Goal: Information Seeking & Learning: Learn about a topic

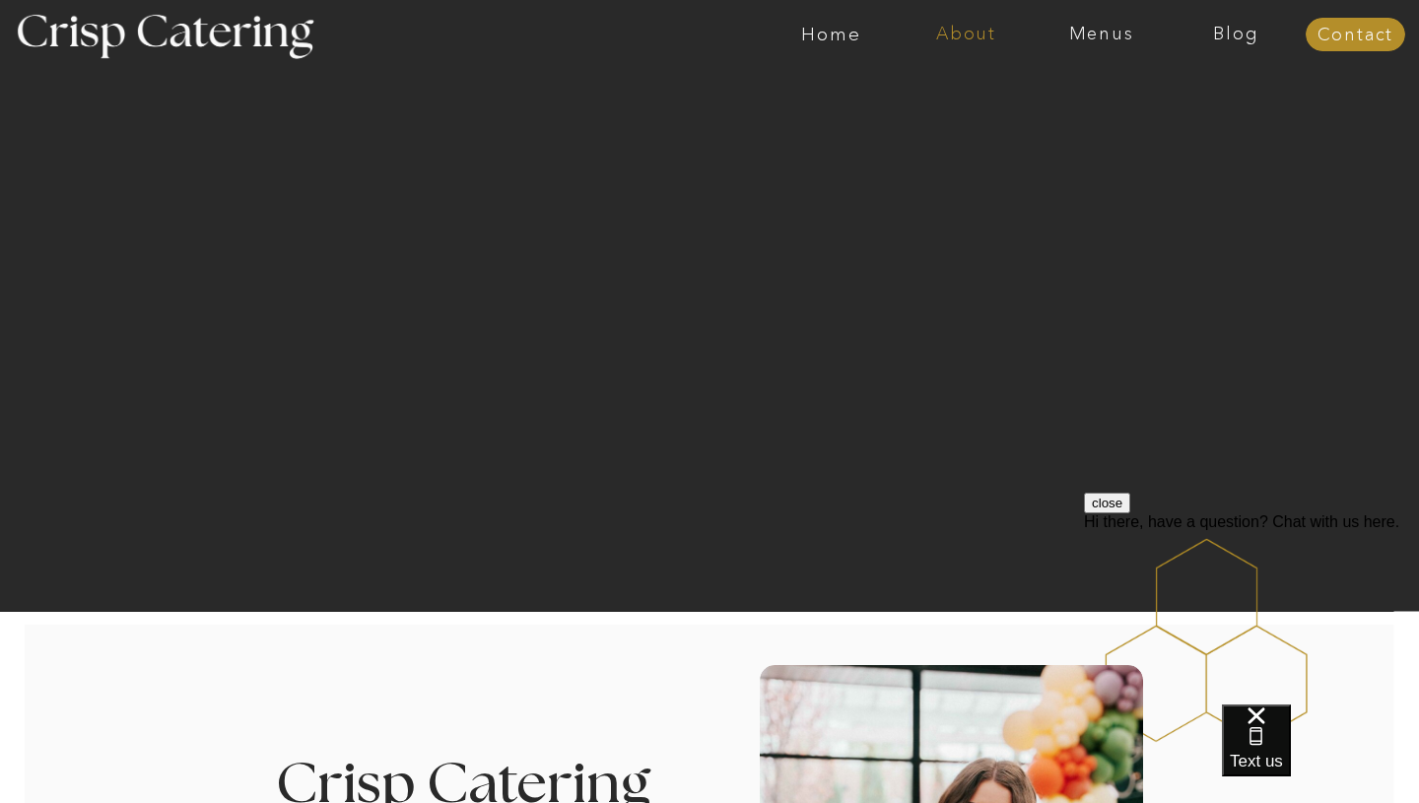
click at [947, 32] on nav "About" at bounding box center [966, 35] width 135 height 20
click at [950, 90] on nav "About Crisp" at bounding box center [972, 91] width 113 height 19
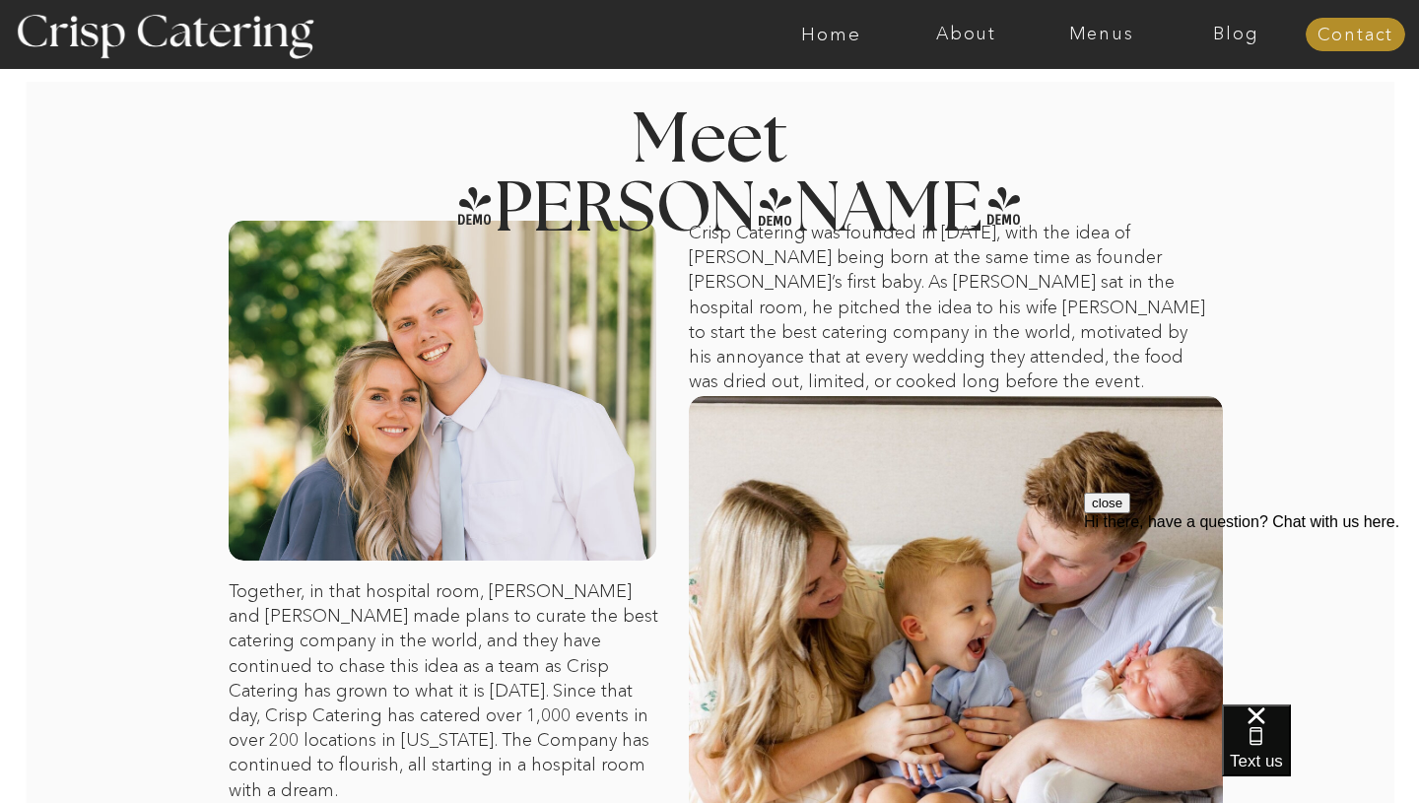
click at [1131, 514] on button "close" at bounding box center [1107, 503] width 46 height 21
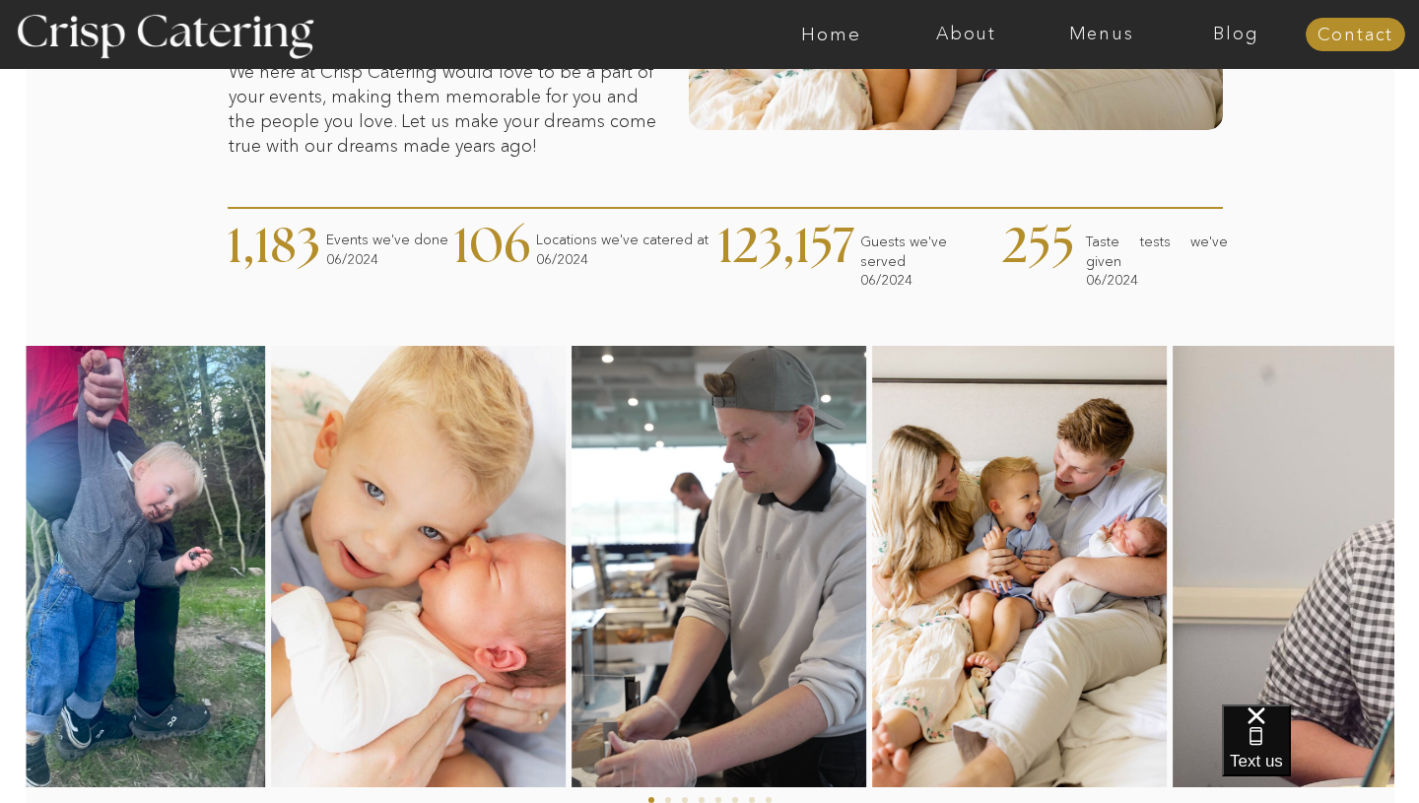
scroll to position [769, 0]
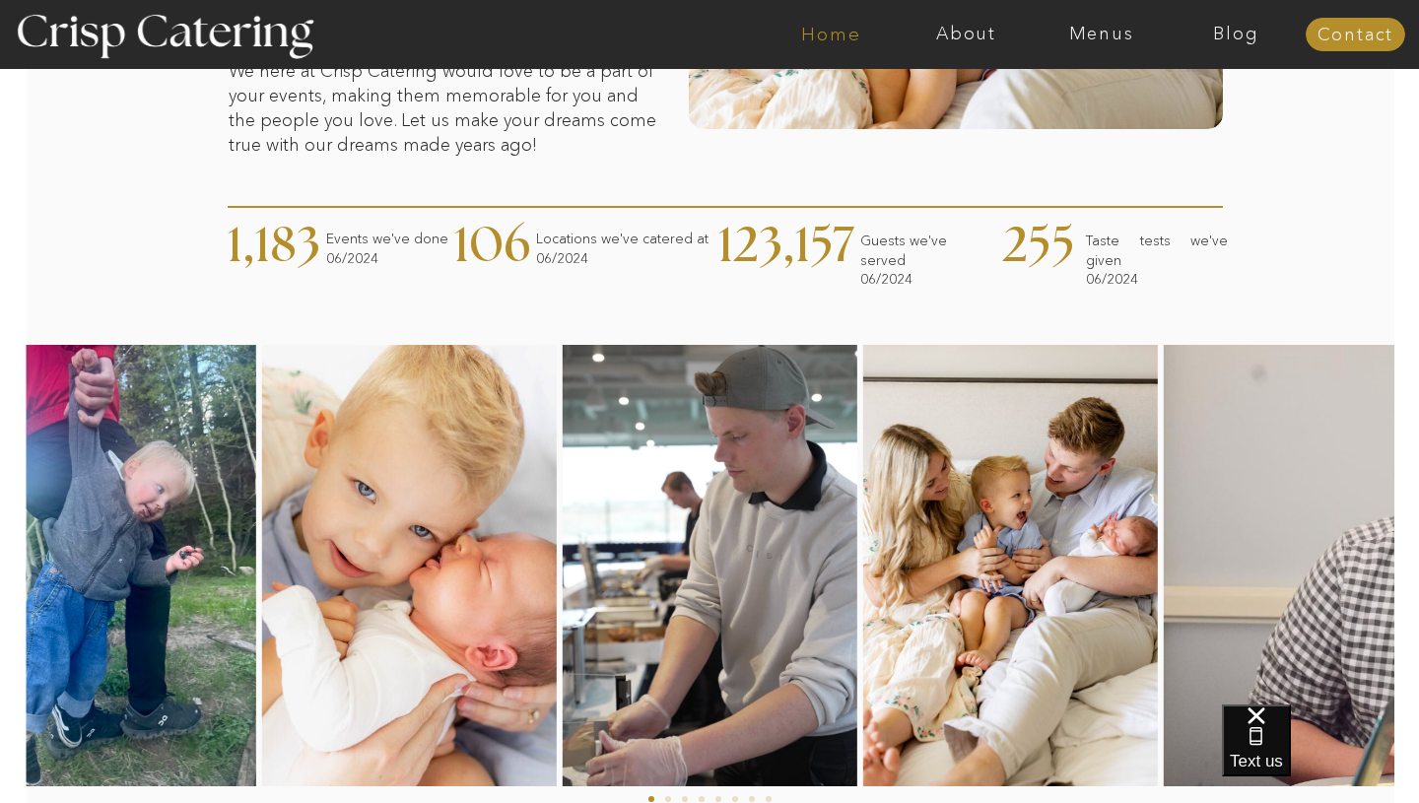
click at [858, 34] on nav "Home" at bounding box center [831, 35] width 135 height 20
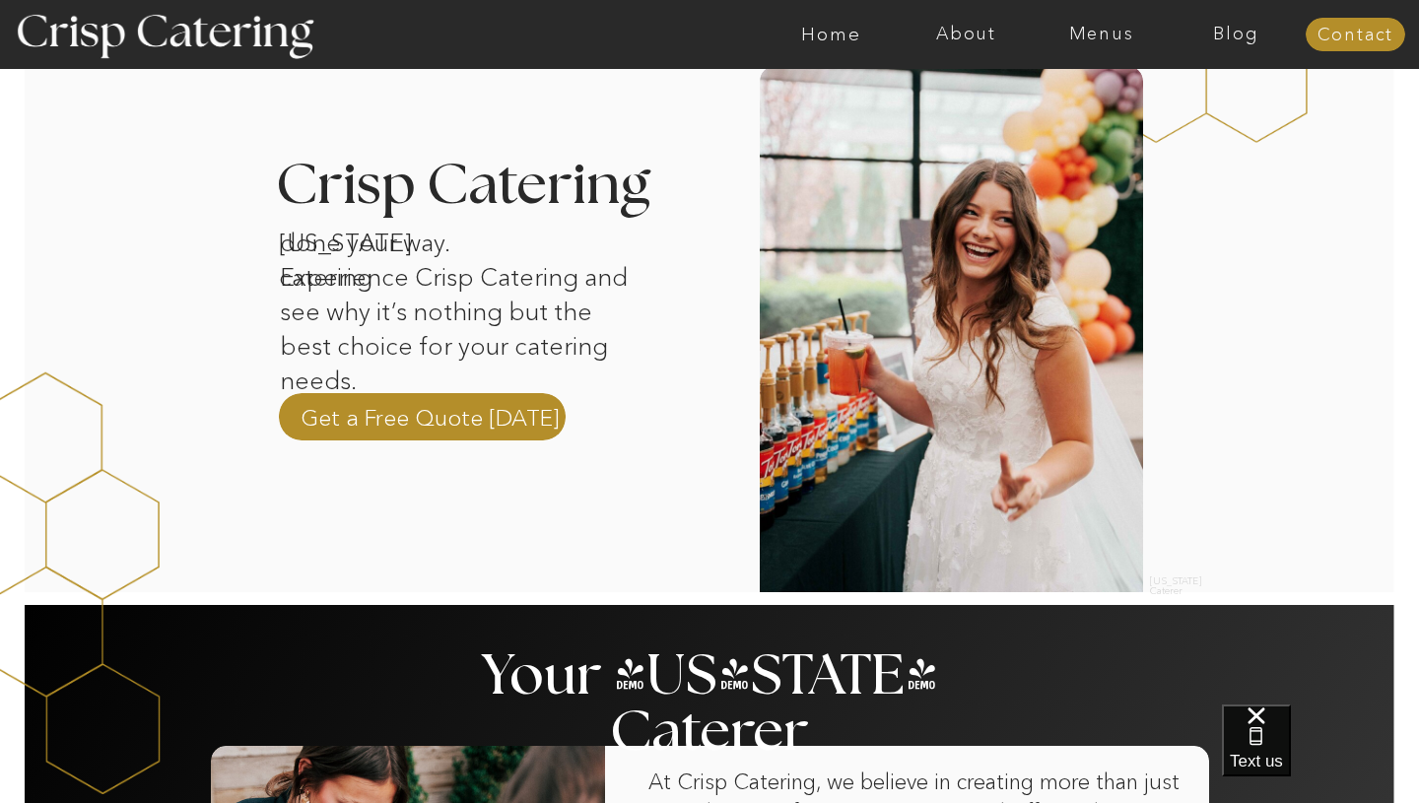
scroll to position [606, 0]
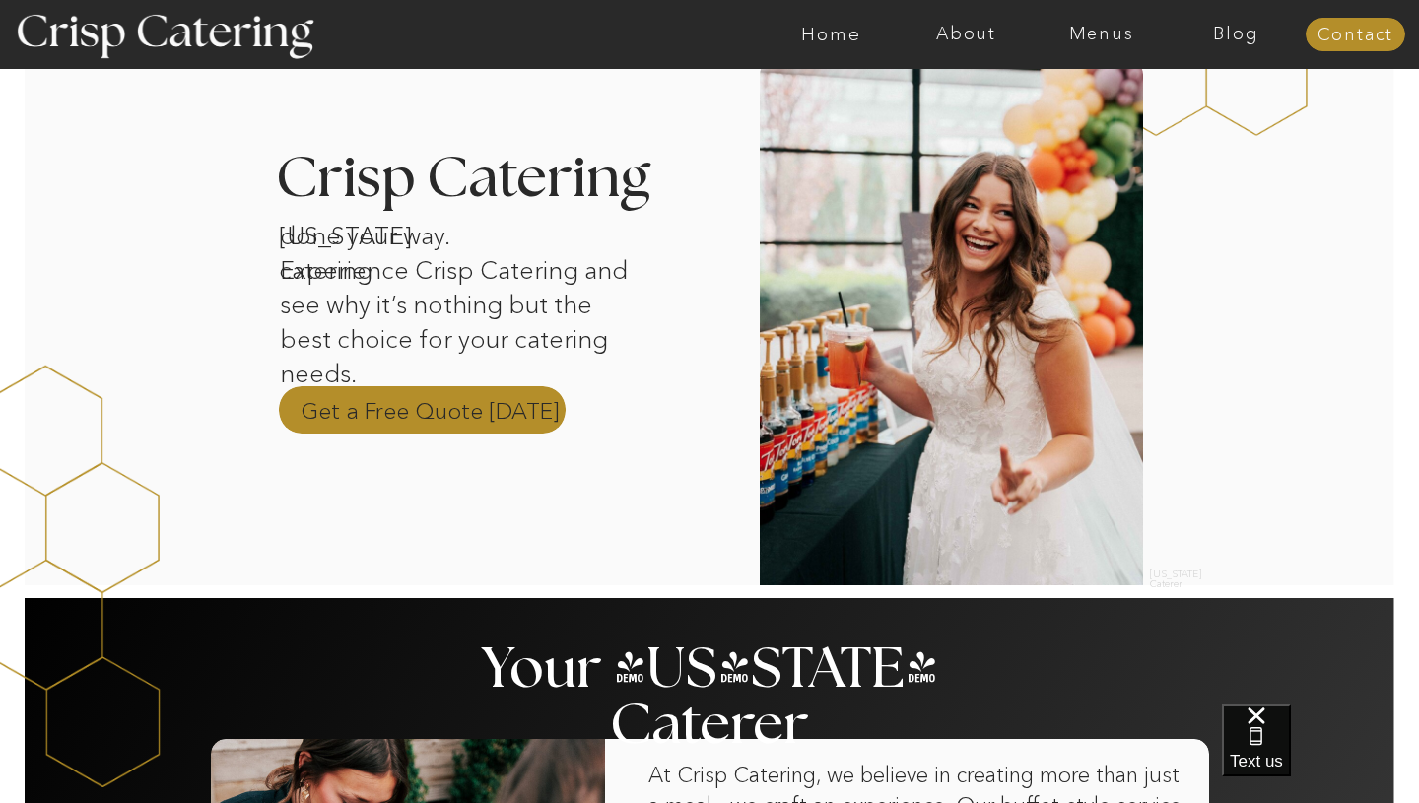
click at [422, 415] on p "Get a Free Quote [DATE]" at bounding box center [430, 410] width 259 height 30
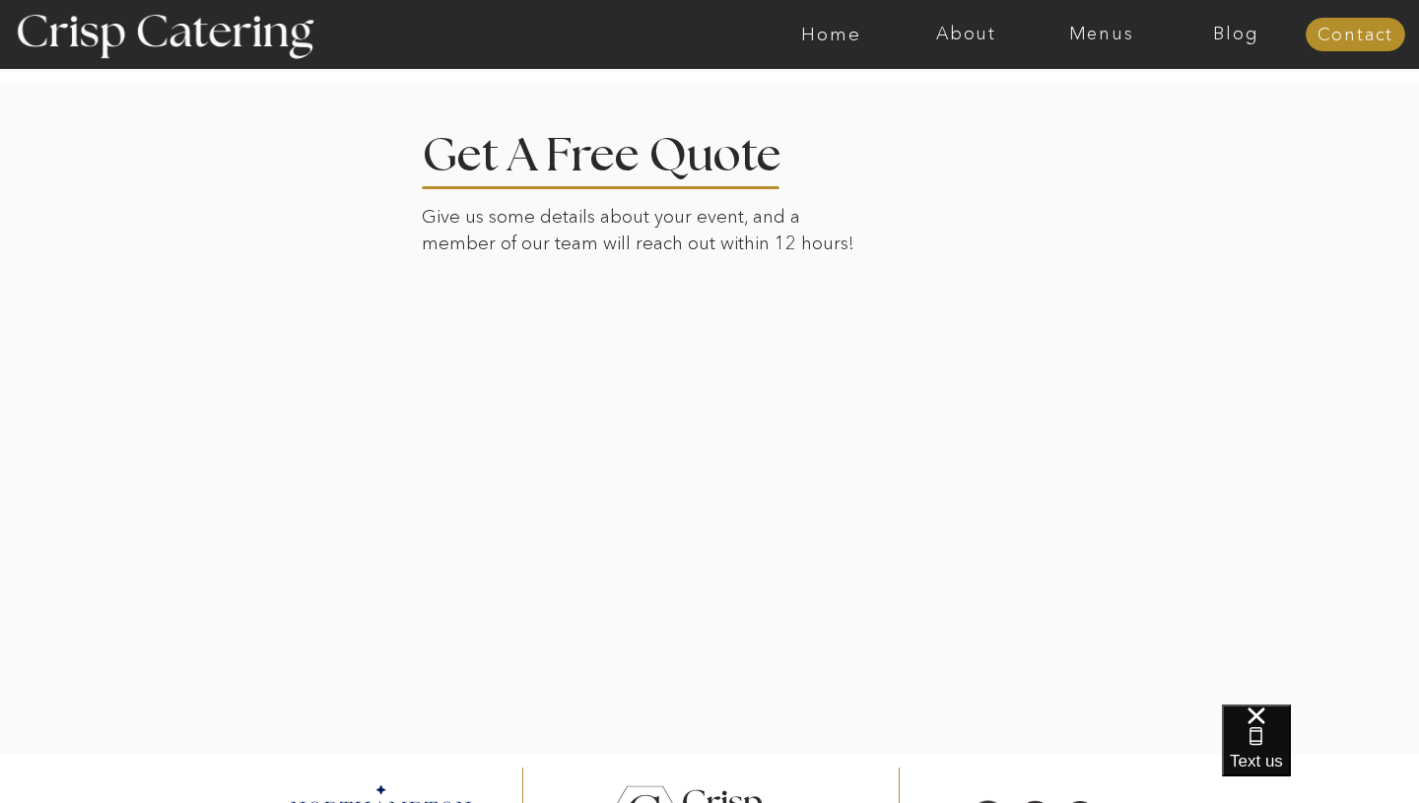
scroll to position [436, 0]
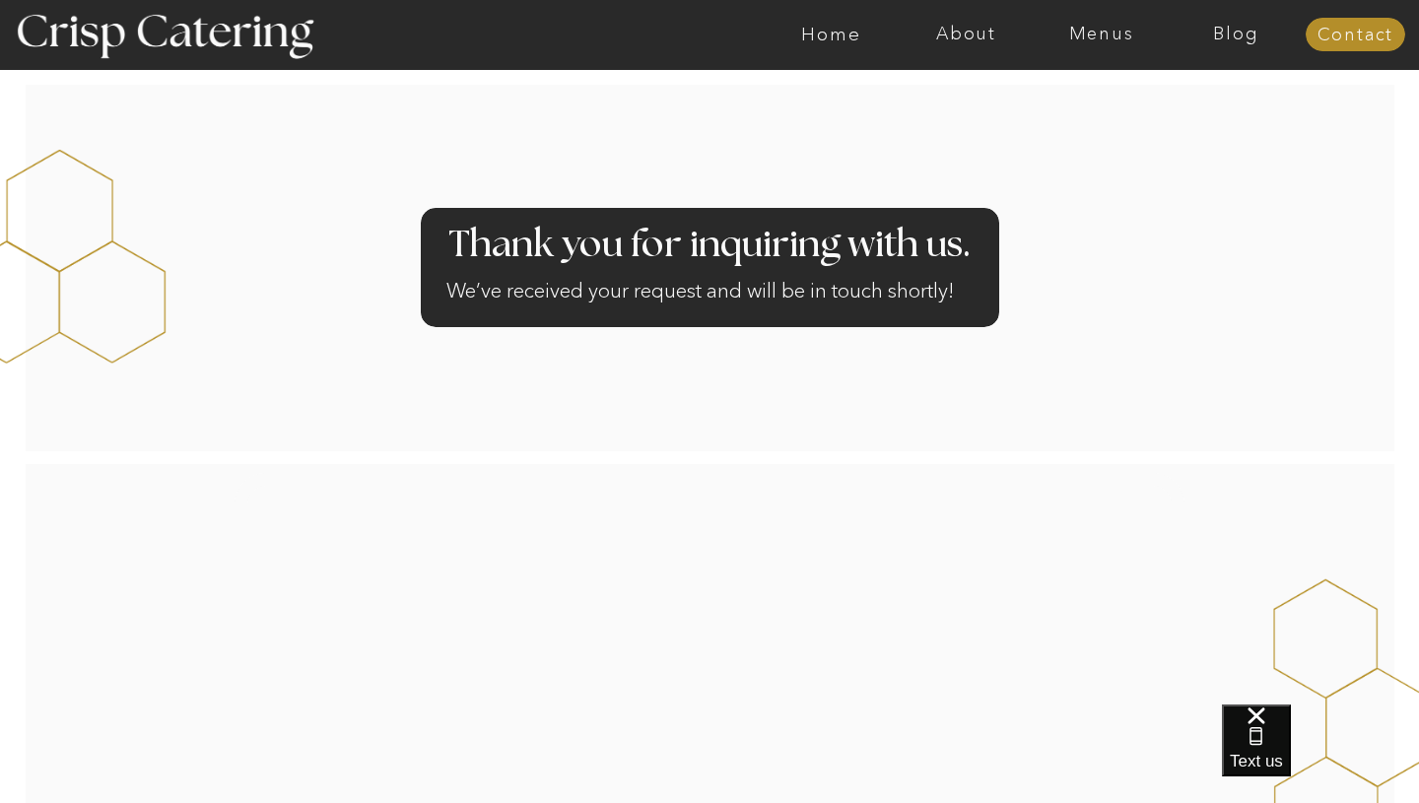
click at [1093, 45] on div at bounding box center [787, 34] width 3126 height 69
click at [1101, 31] on nav "Menus" at bounding box center [1101, 35] width 135 height 20
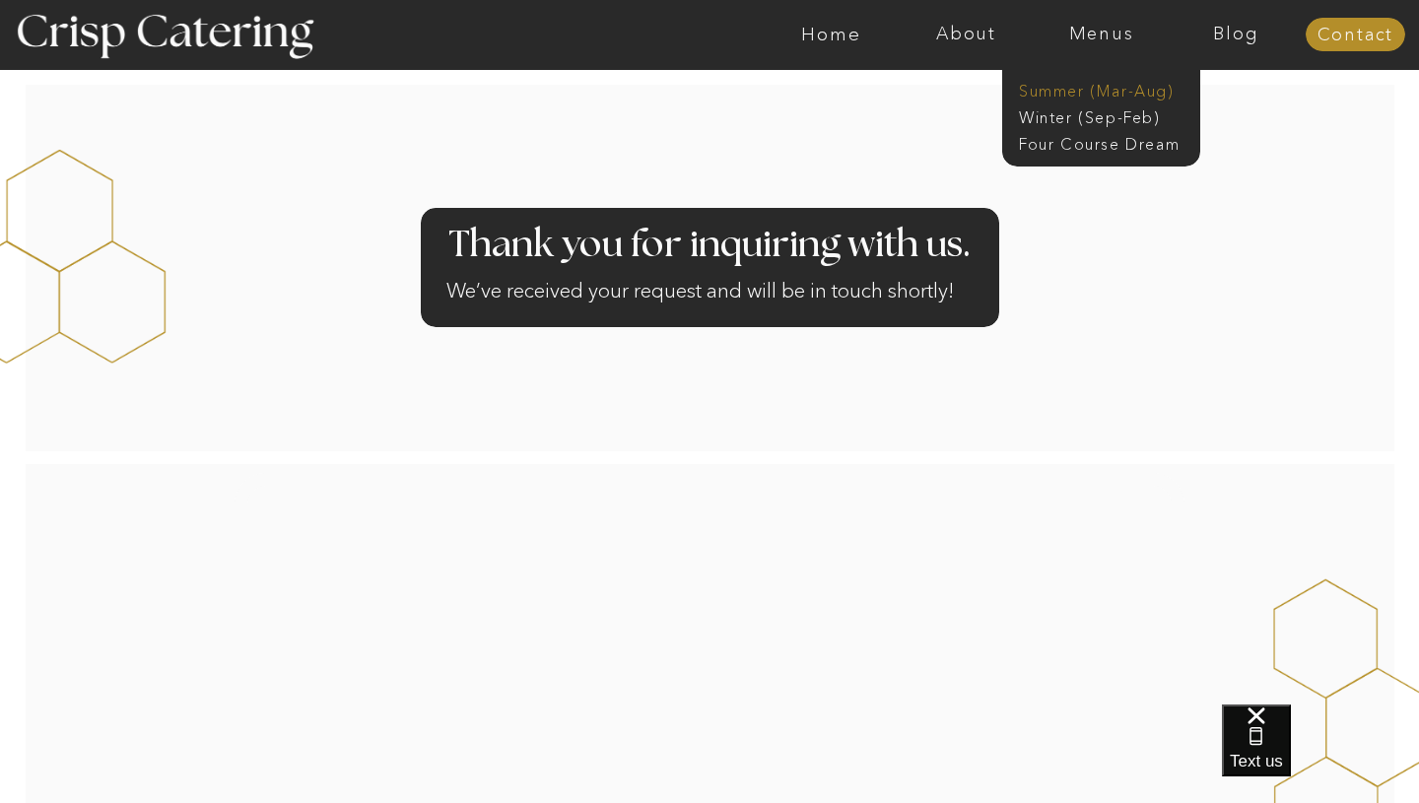
click at [1092, 85] on nav "Summer (Mar-Aug)" at bounding box center [1107, 89] width 176 height 19
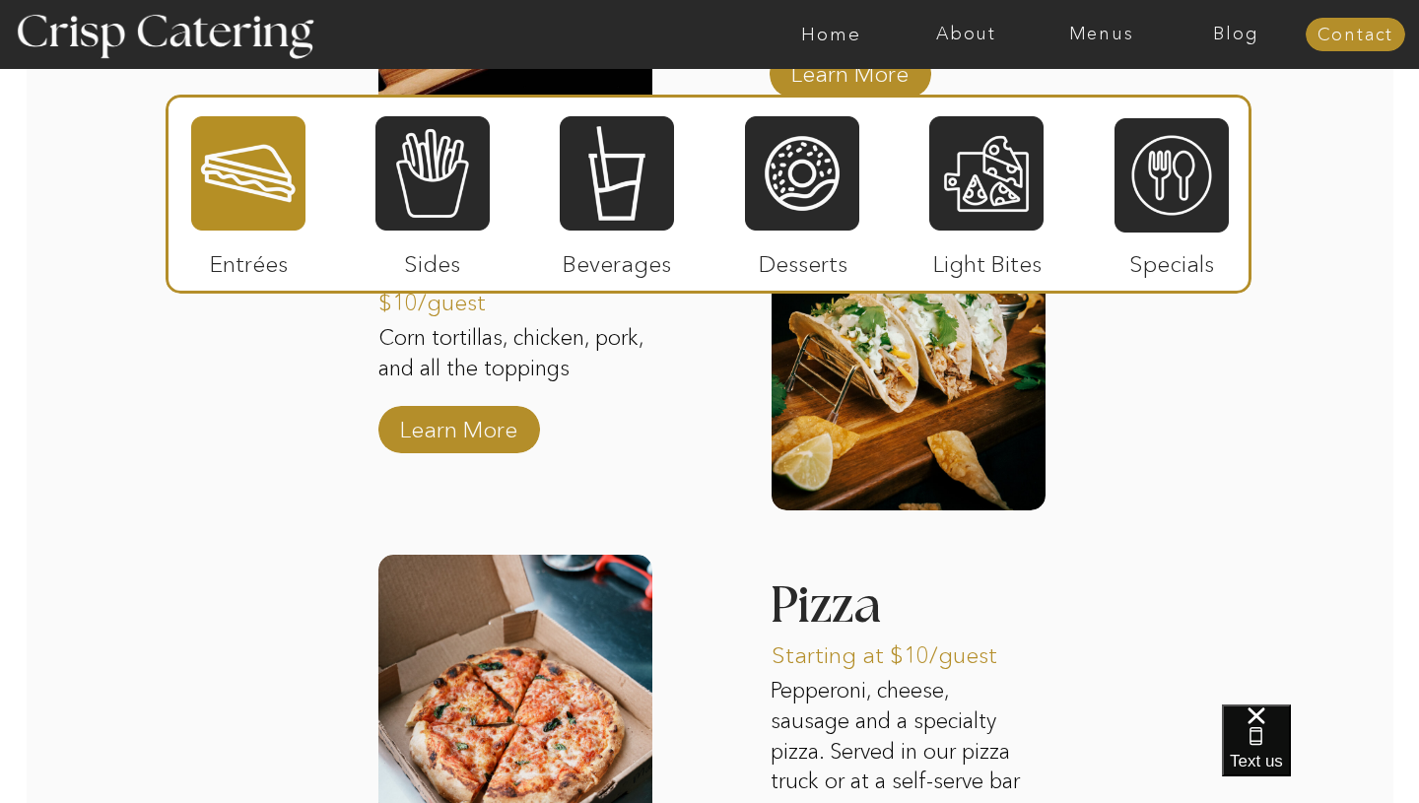
scroll to position [2414, 0]
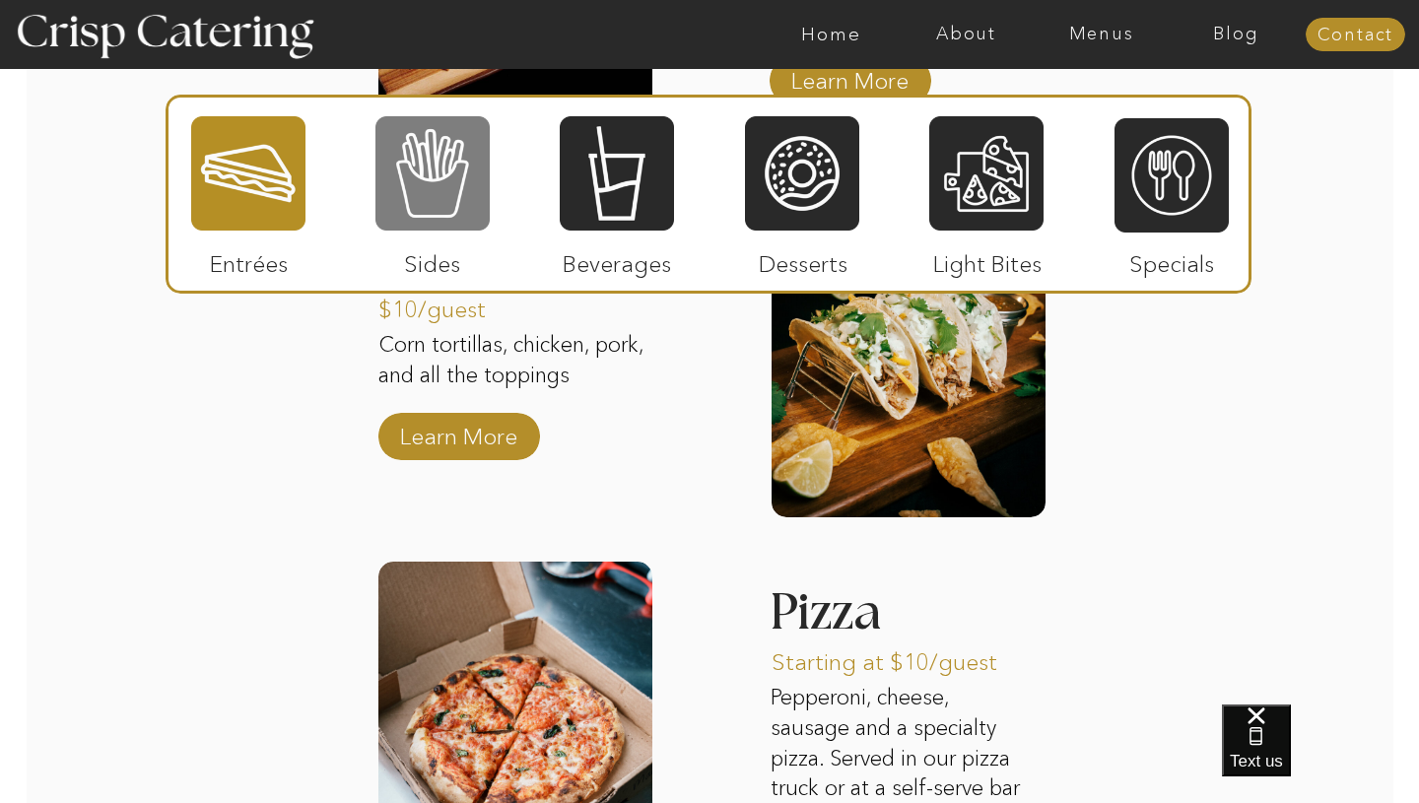
click at [429, 210] on div at bounding box center [433, 173] width 114 height 118
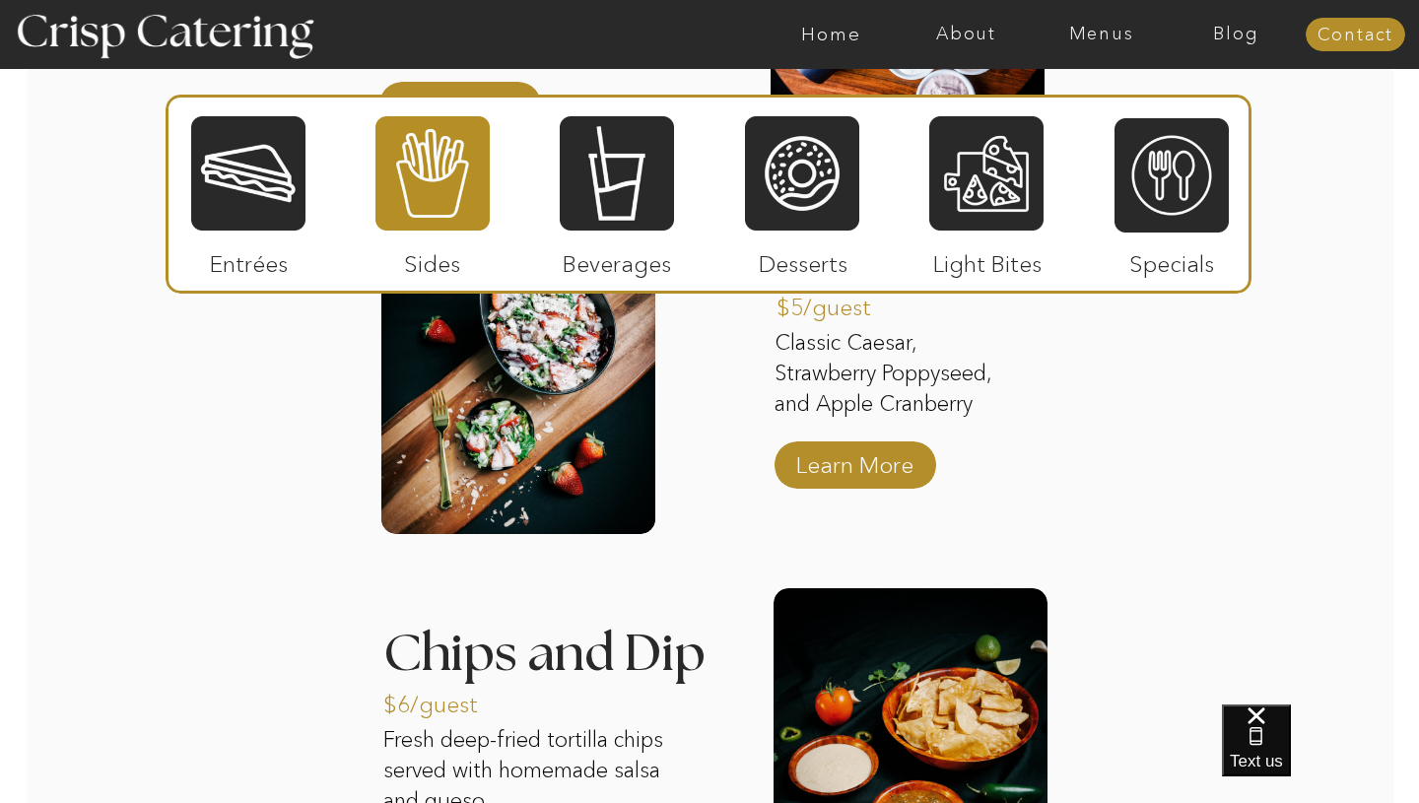
click at [1178, 469] on div "About Home Menus Contact Blog About Crisp Crisp Cares Reviews faq About Home Me…" at bounding box center [709, 41] width 1419 height 4911
click at [1189, 438] on div "About Home Menus Contact Blog About Crisp Crisp Cares Reviews faq About Home Me…" at bounding box center [709, 41] width 1419 height 4911
click at [1302, 219] on div "About Home Menus Contact Blog About Crisp Crisp Cares Reviews faq About Home Me…" at bounding box center [709, 41] width 1419 height 4911
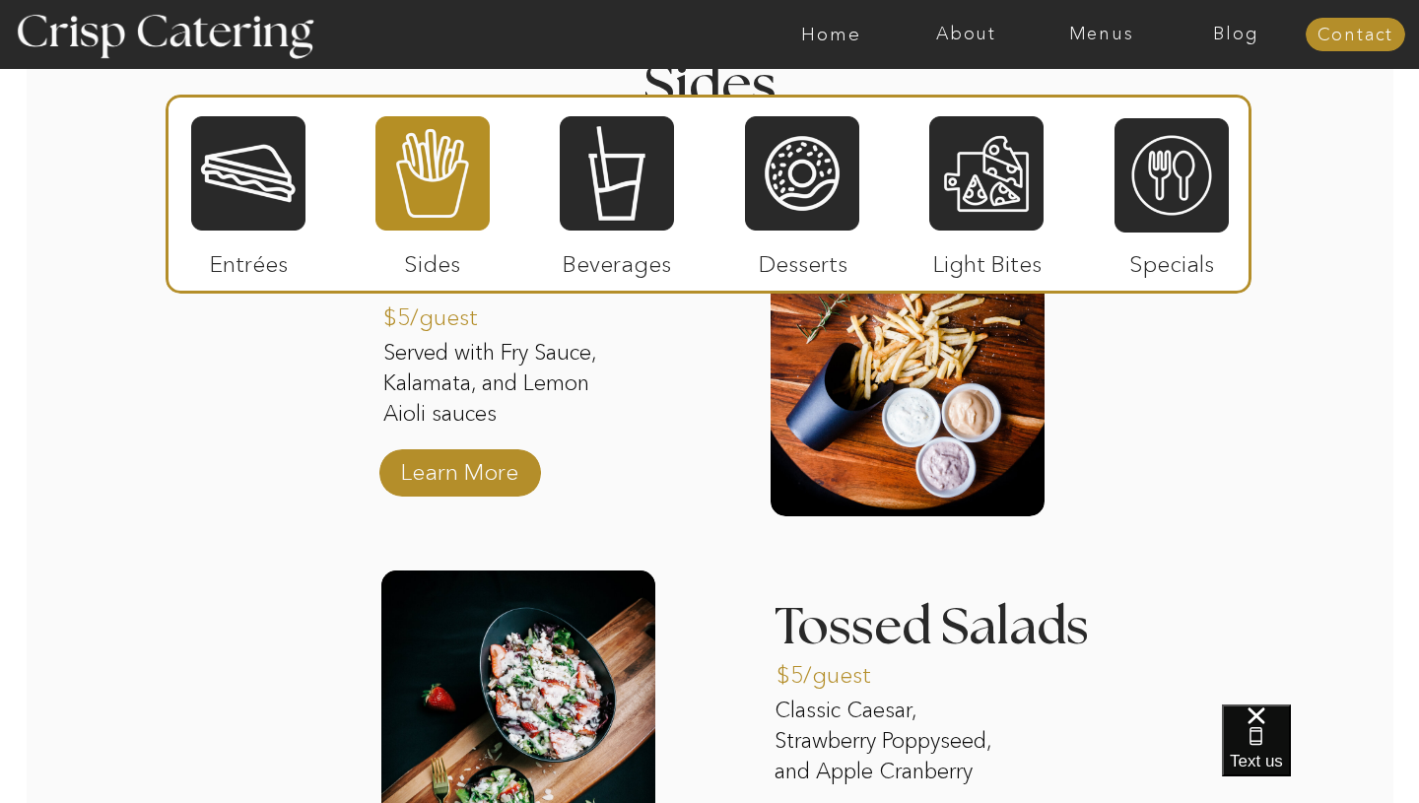
scroll to position [2013, 0]
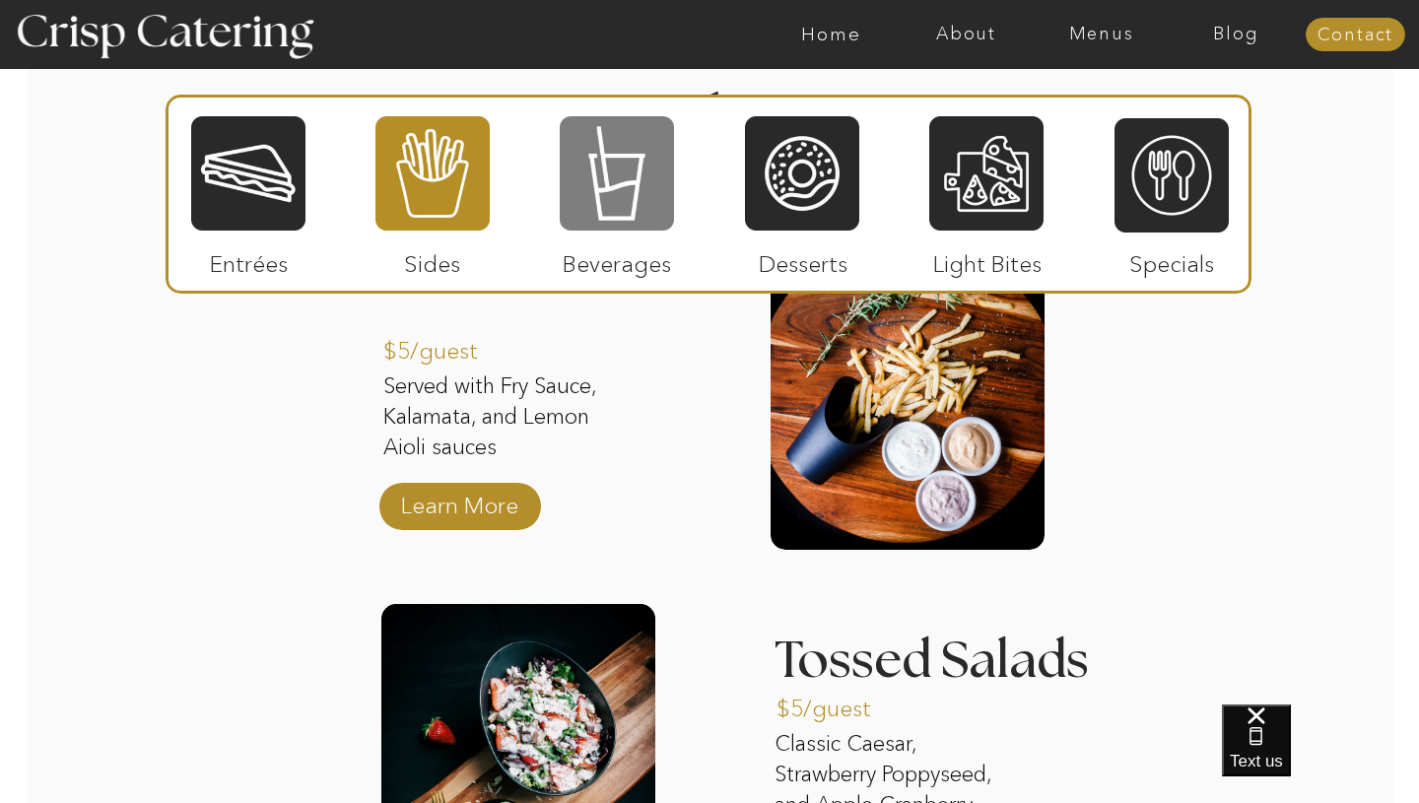
click at [669, 197] on div at bounding box center [617, 173] width 114 height 118
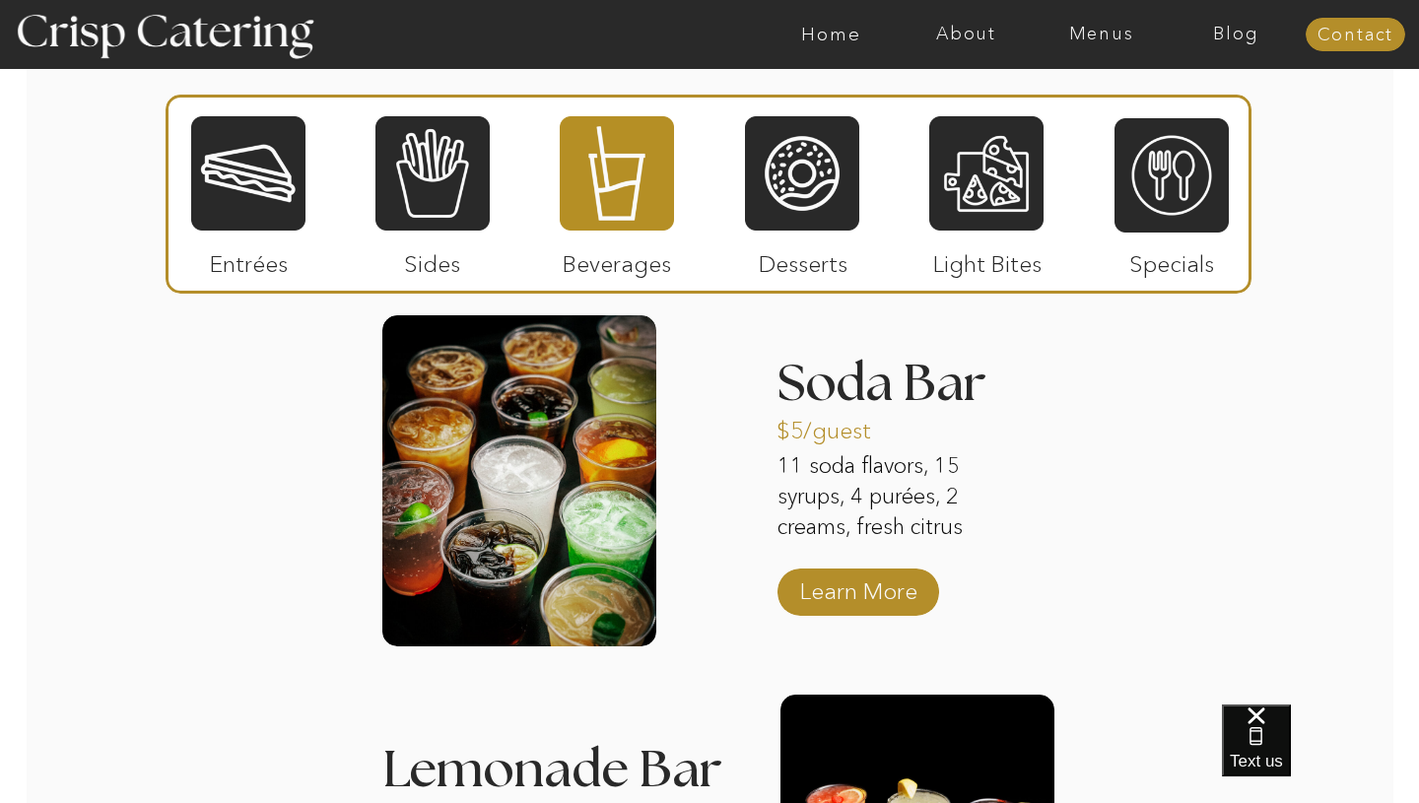
scroll to position [1914, 0]
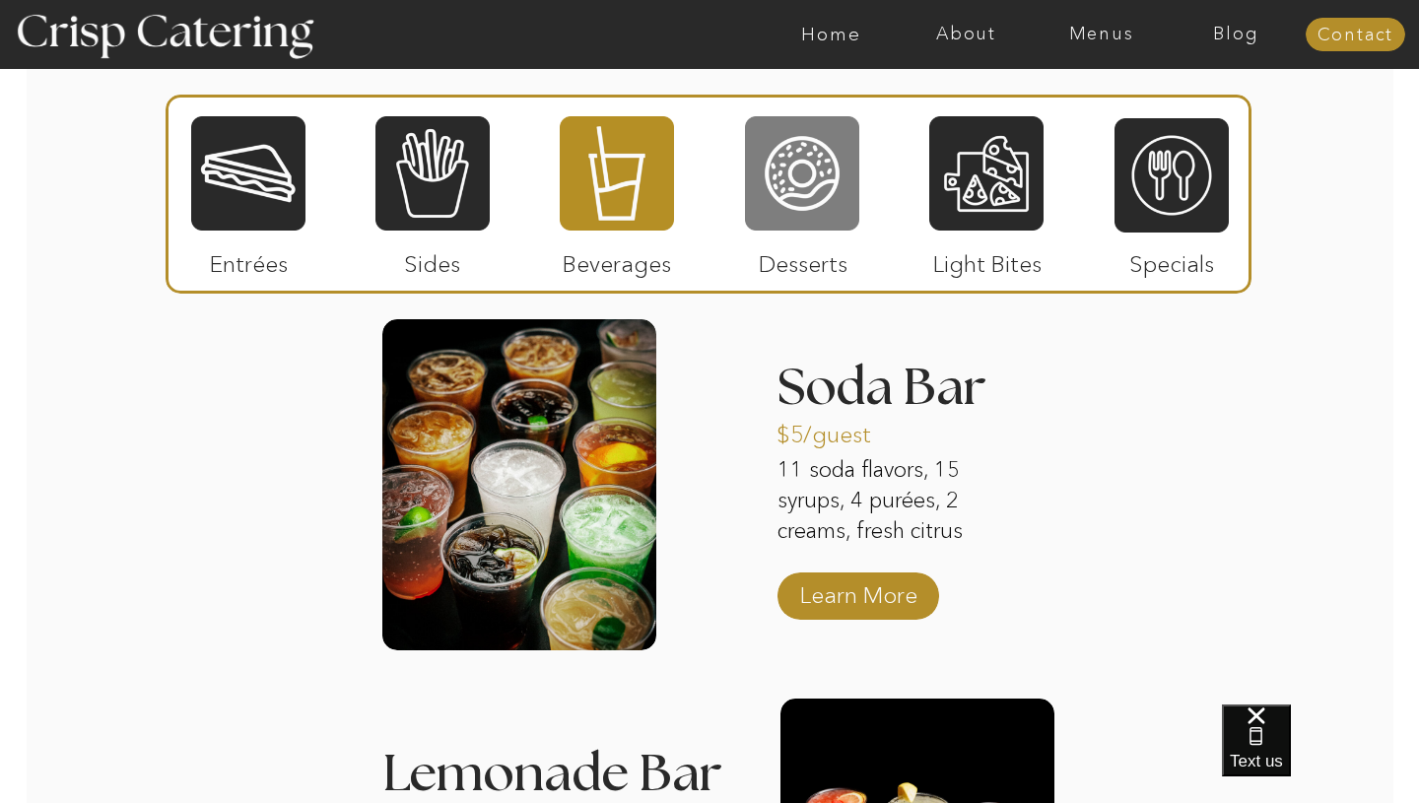
click at [828, 227] on div at bounding box center [802, 173] width 114 height 118
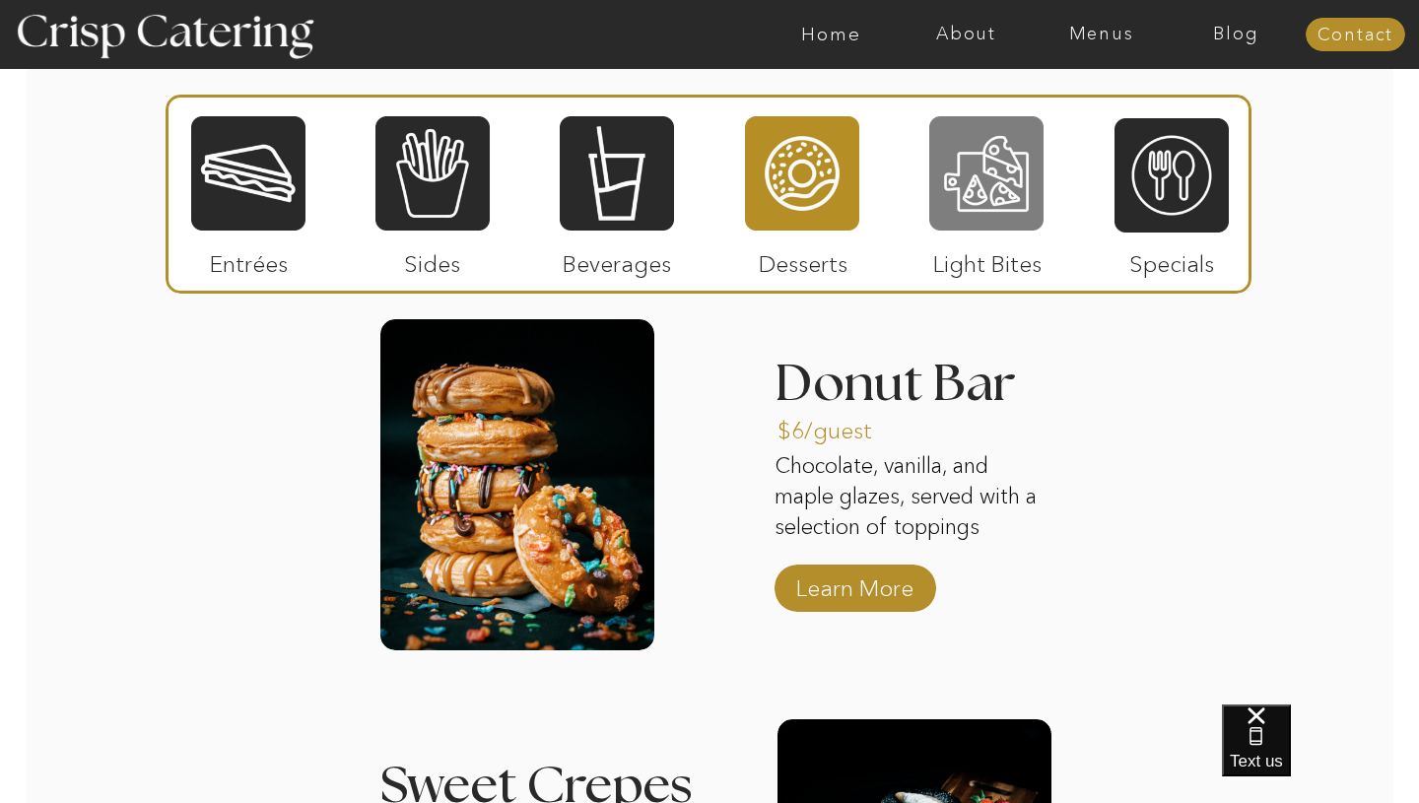
click at [956, 213] on div at bounding box center [987, 173] width 114 height 118
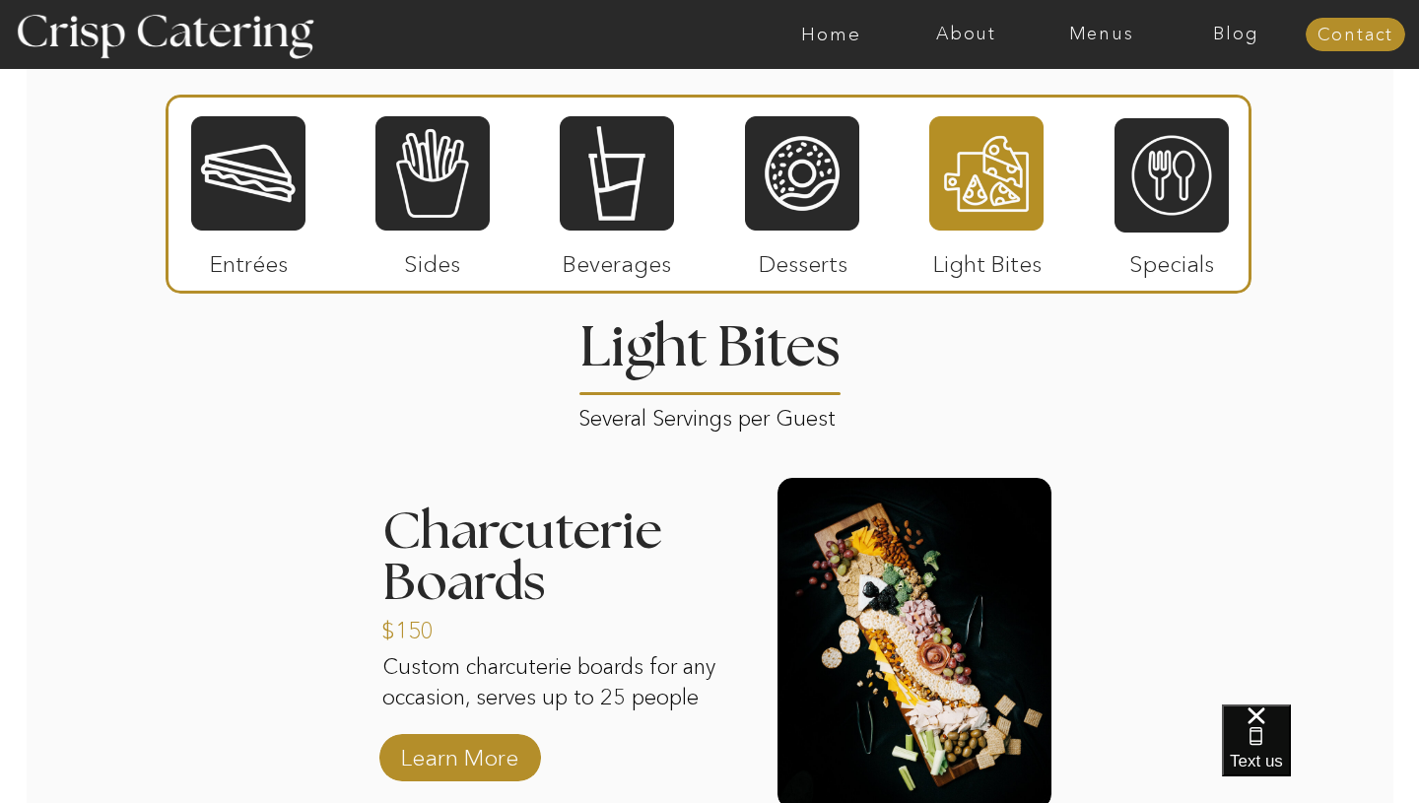
scroll to position [1665, 0]
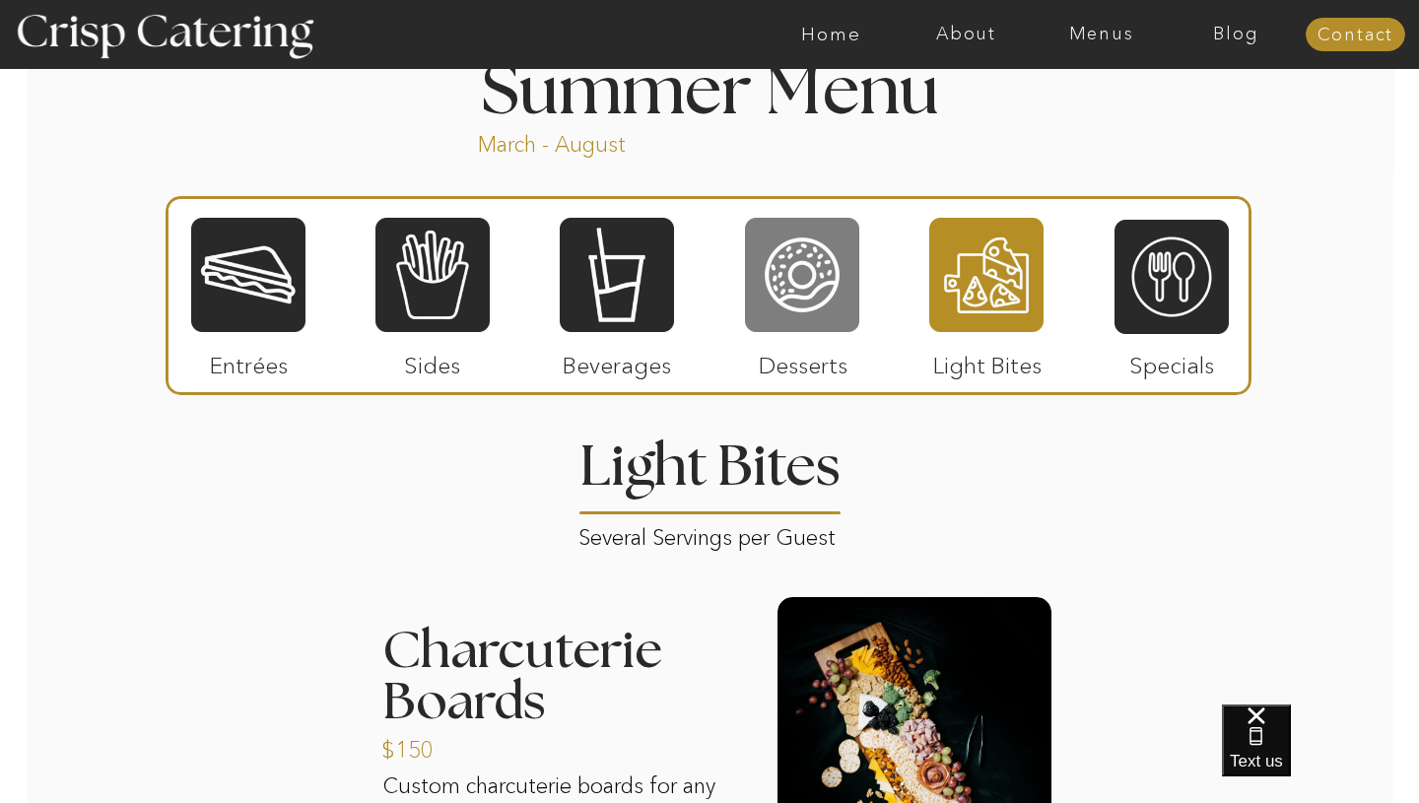
click at [812, 237] on div at bounding box center [802, 275] width 114 height 118
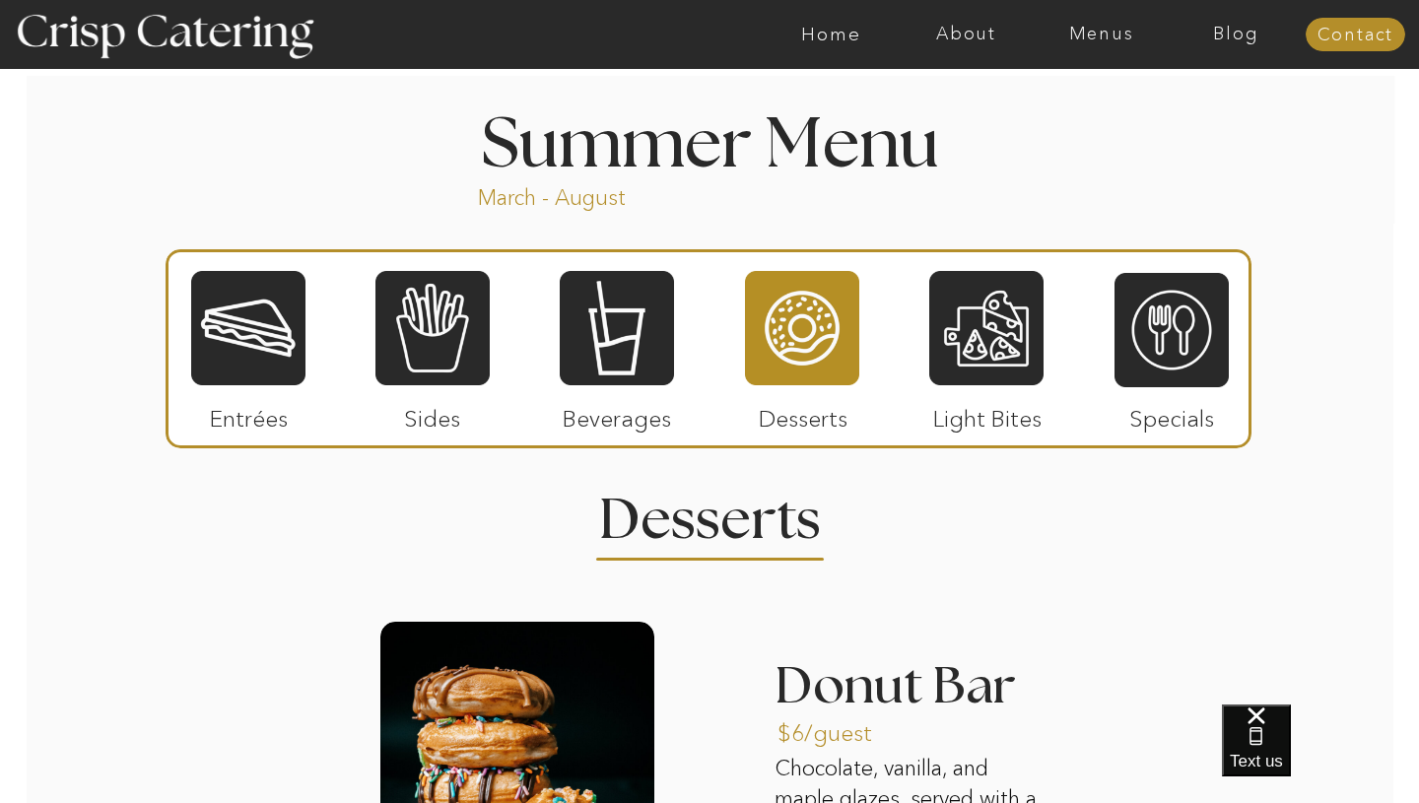
scroll to position [1613, 0]
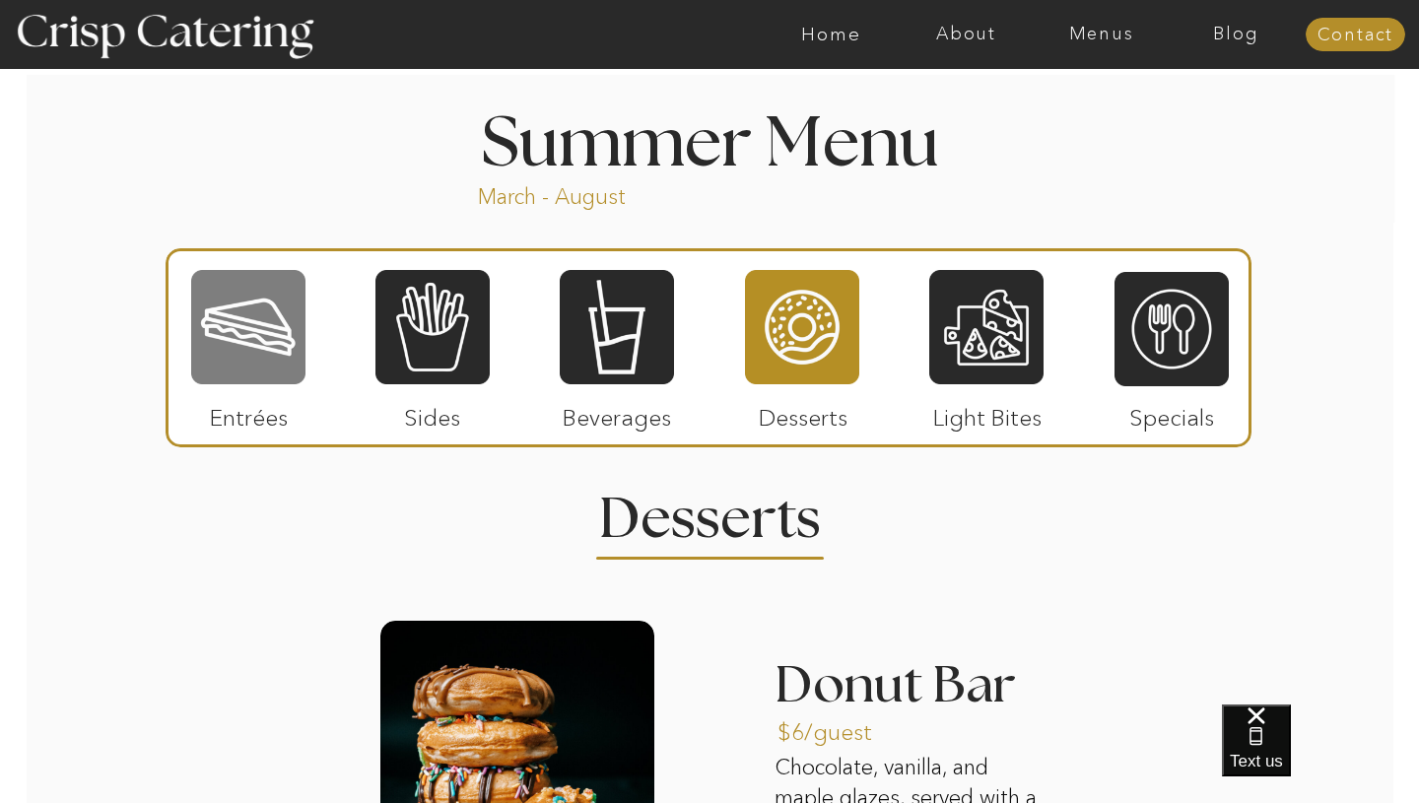
click at [271, 328] on div at bounding box center [248, 327] width 114 height 118
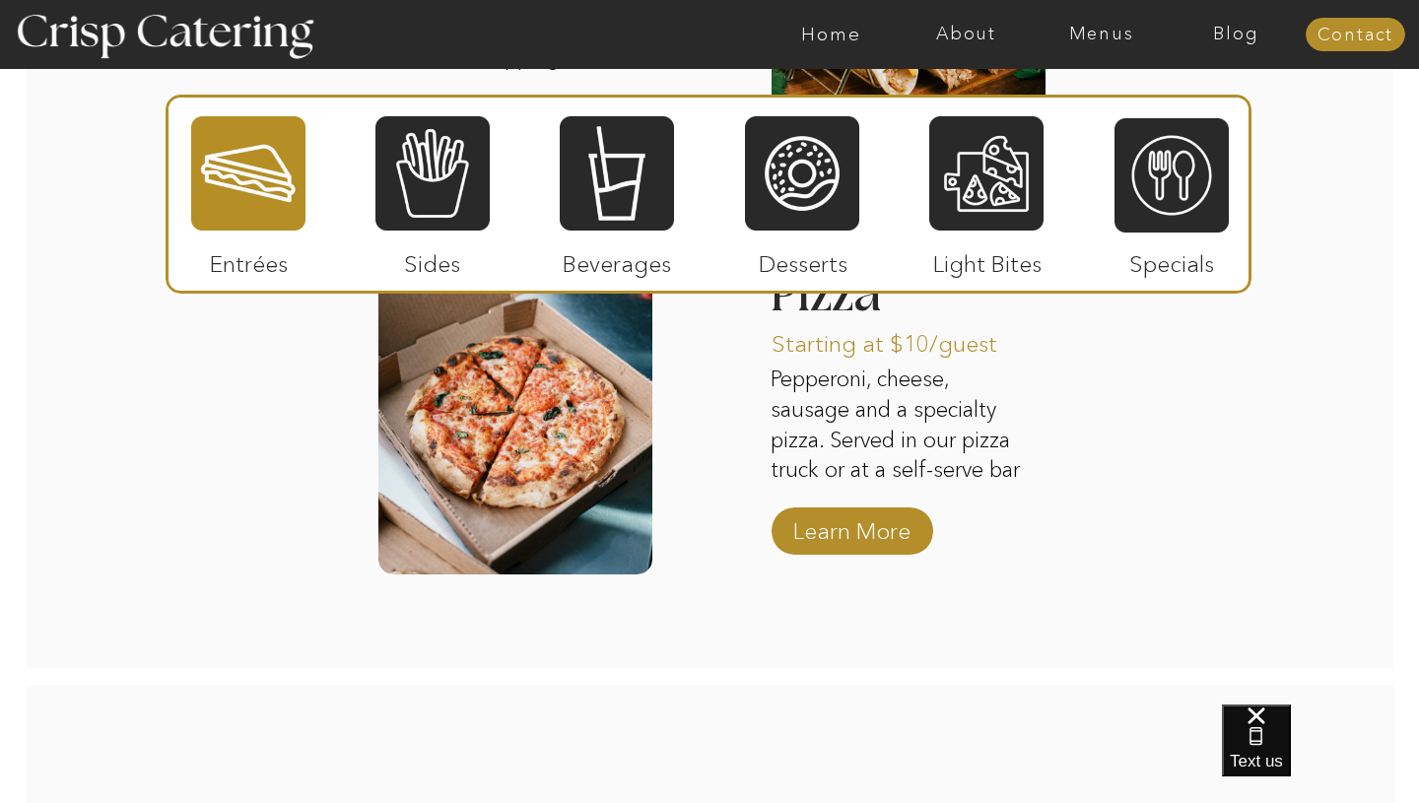
scroll to position [2728, 0]
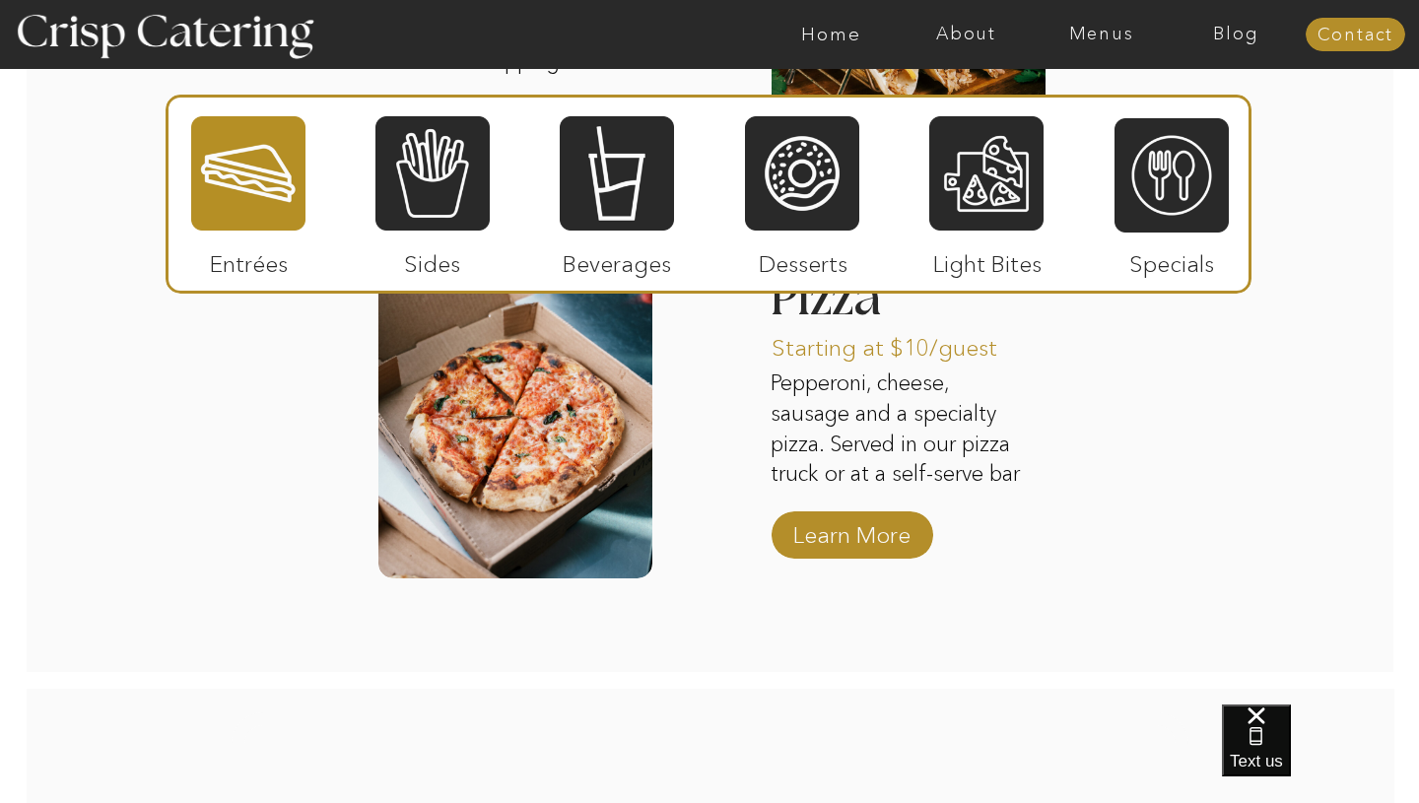
click at [438, 244] on p "Sides" at bounding box center [432, 259] width 131 height 57
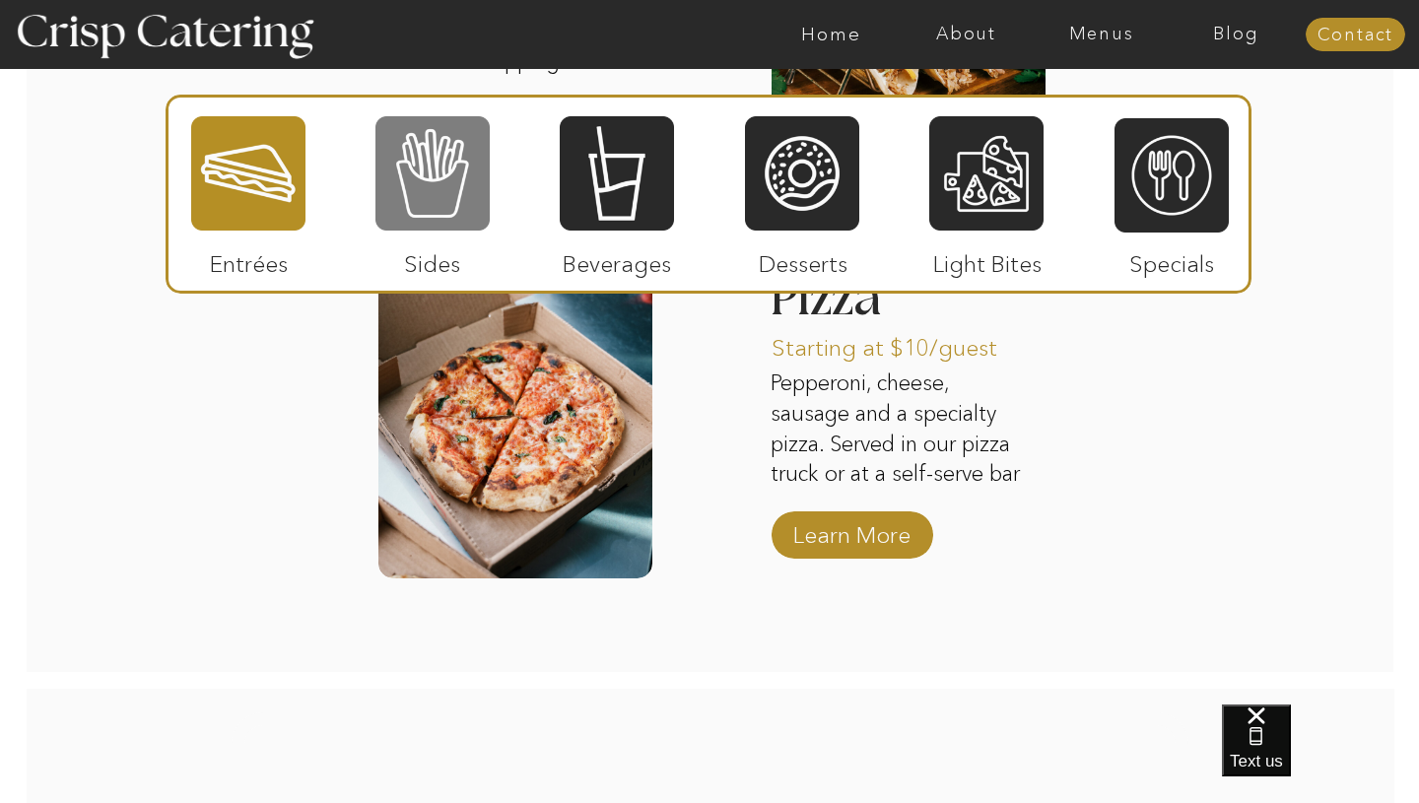
click at [465, 207] on div at bounding box center [433, 173] width 114 height 118
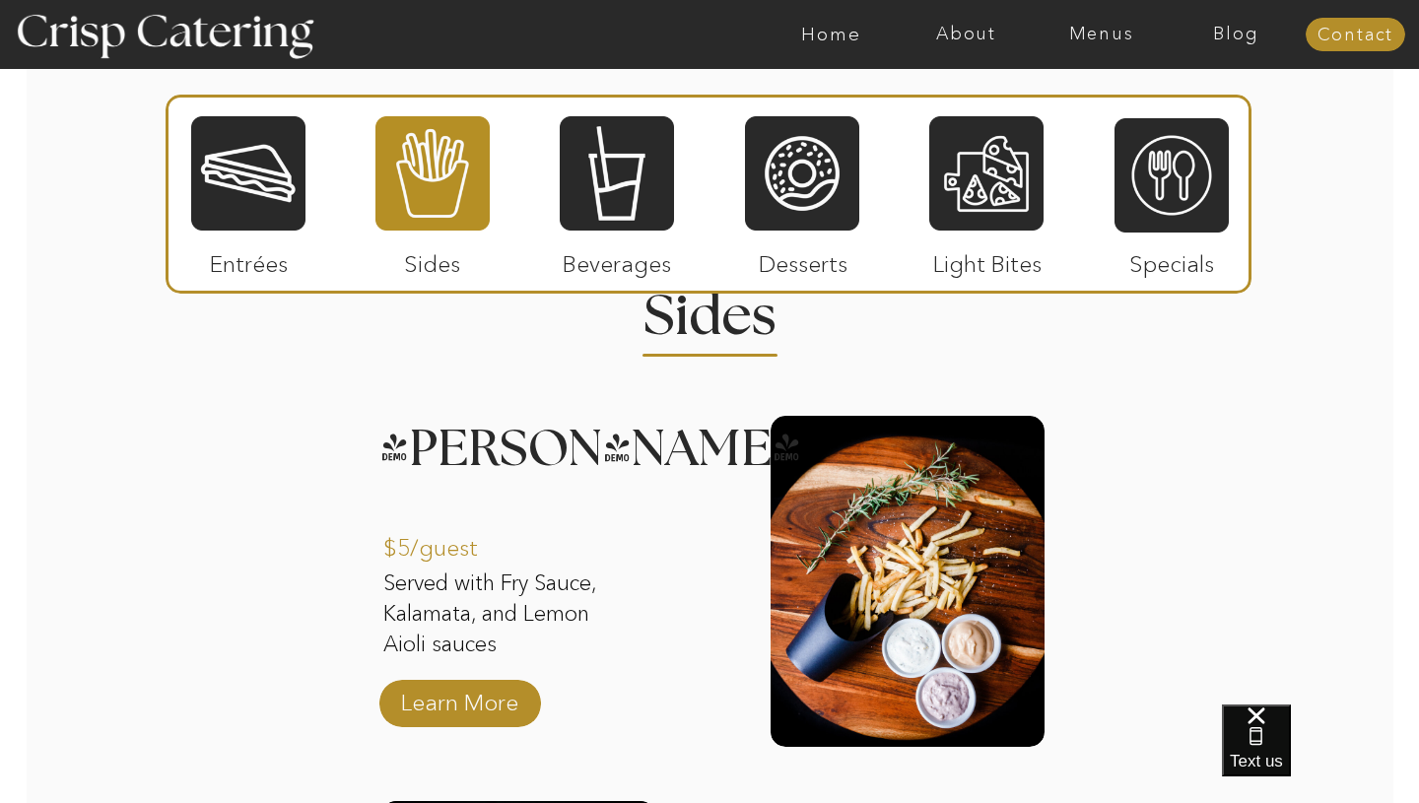
scroll to position [1826, 0]
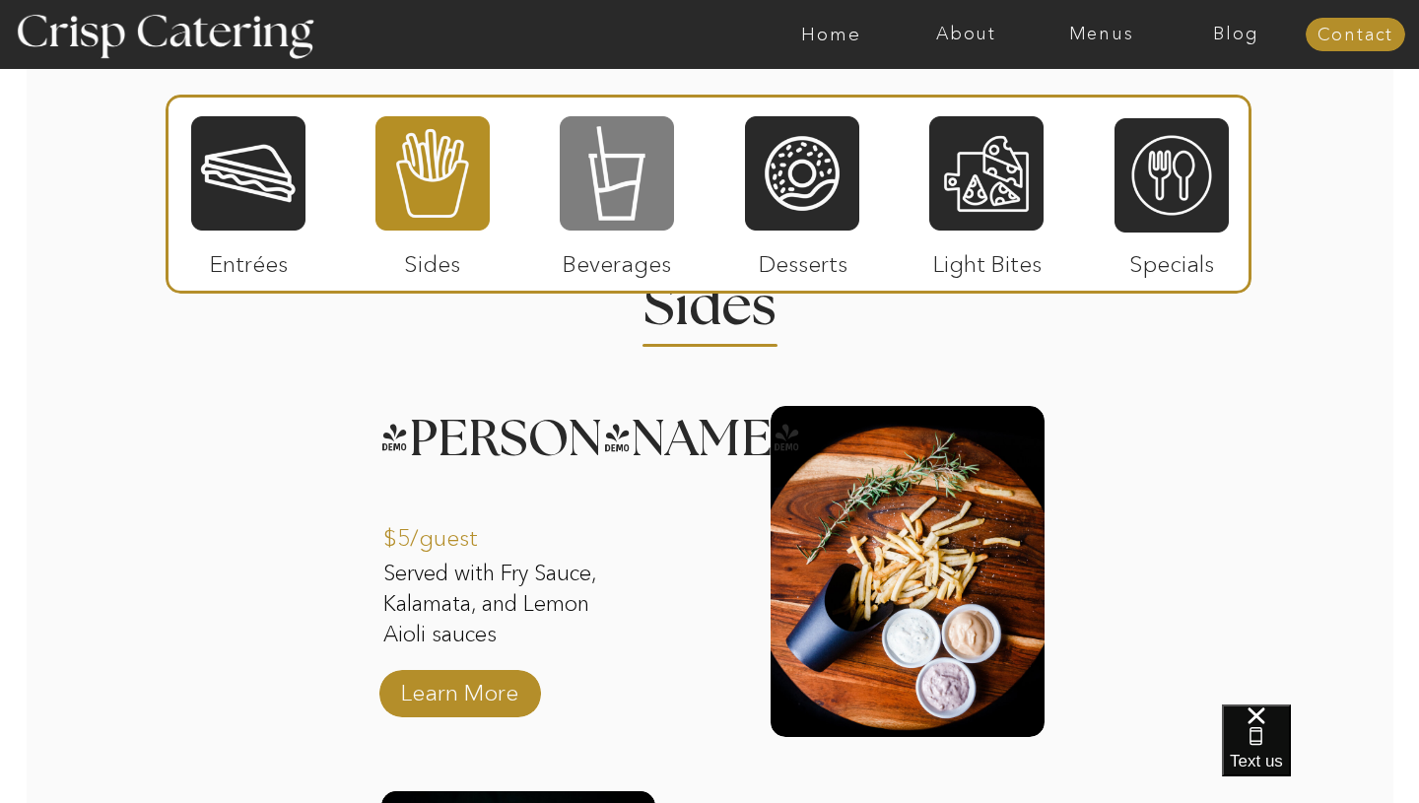
click at [652, 165] on div at bounding box center [617, 173] width 114 height 118
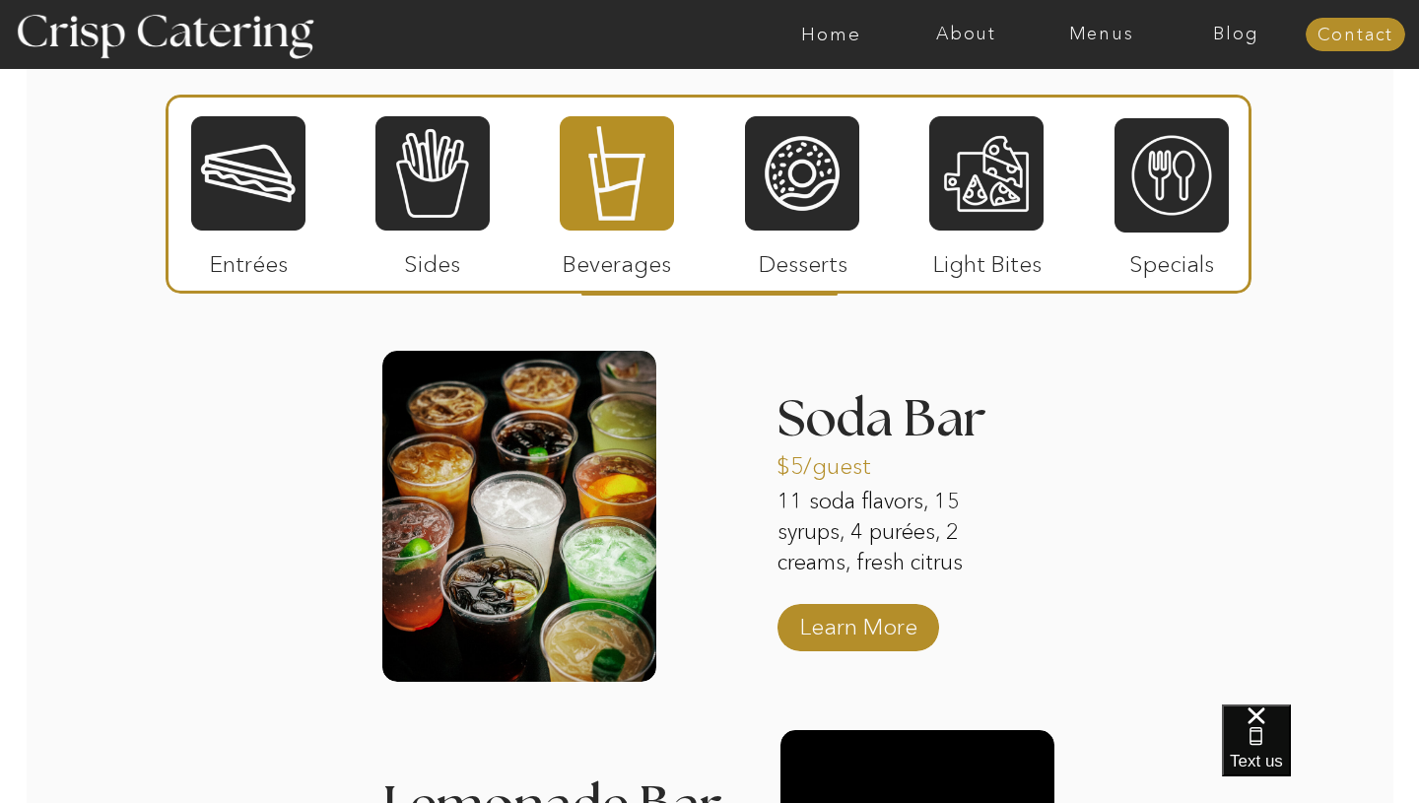
scroll to position [1889, 0]
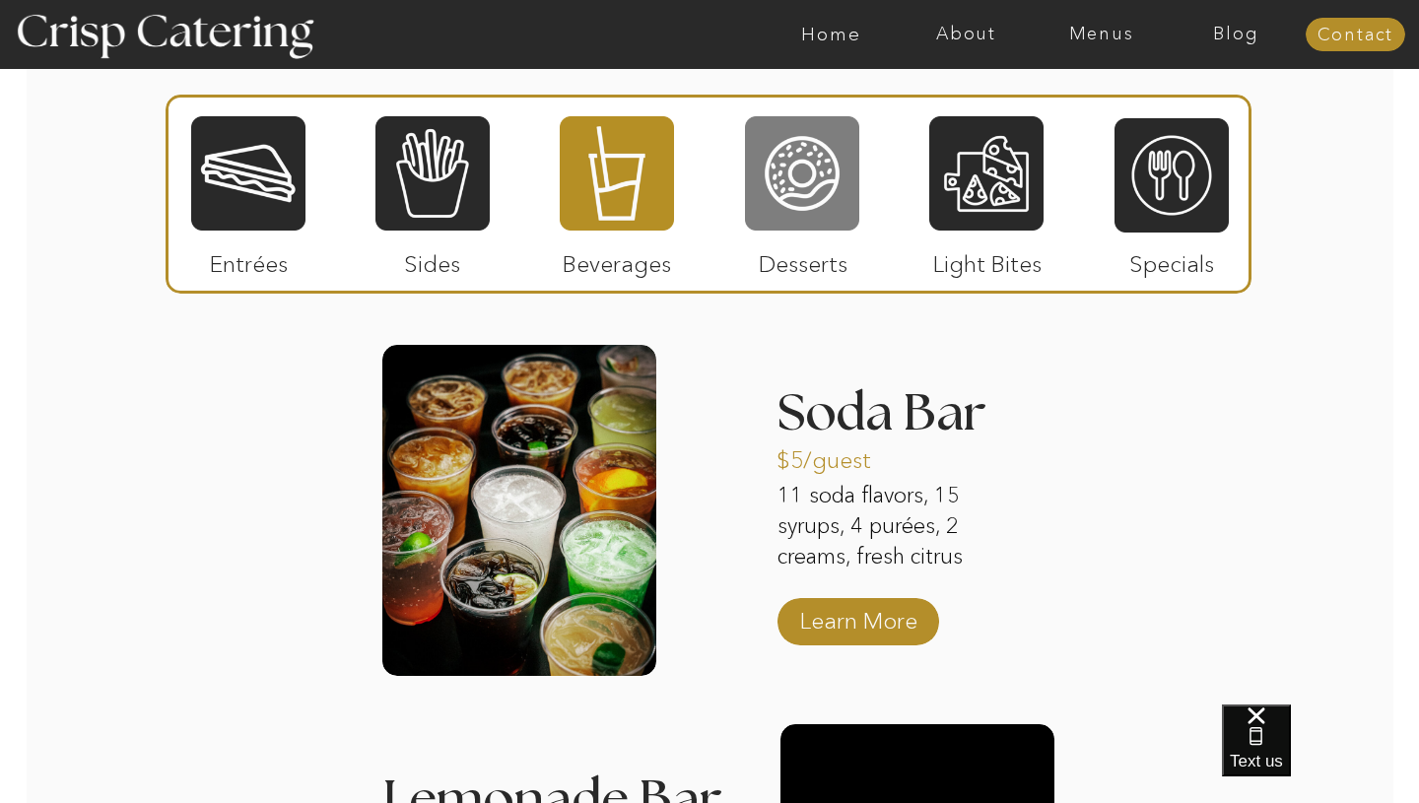
click at [830, 193] on div at bounding box center [802, 173] width 114 height 118
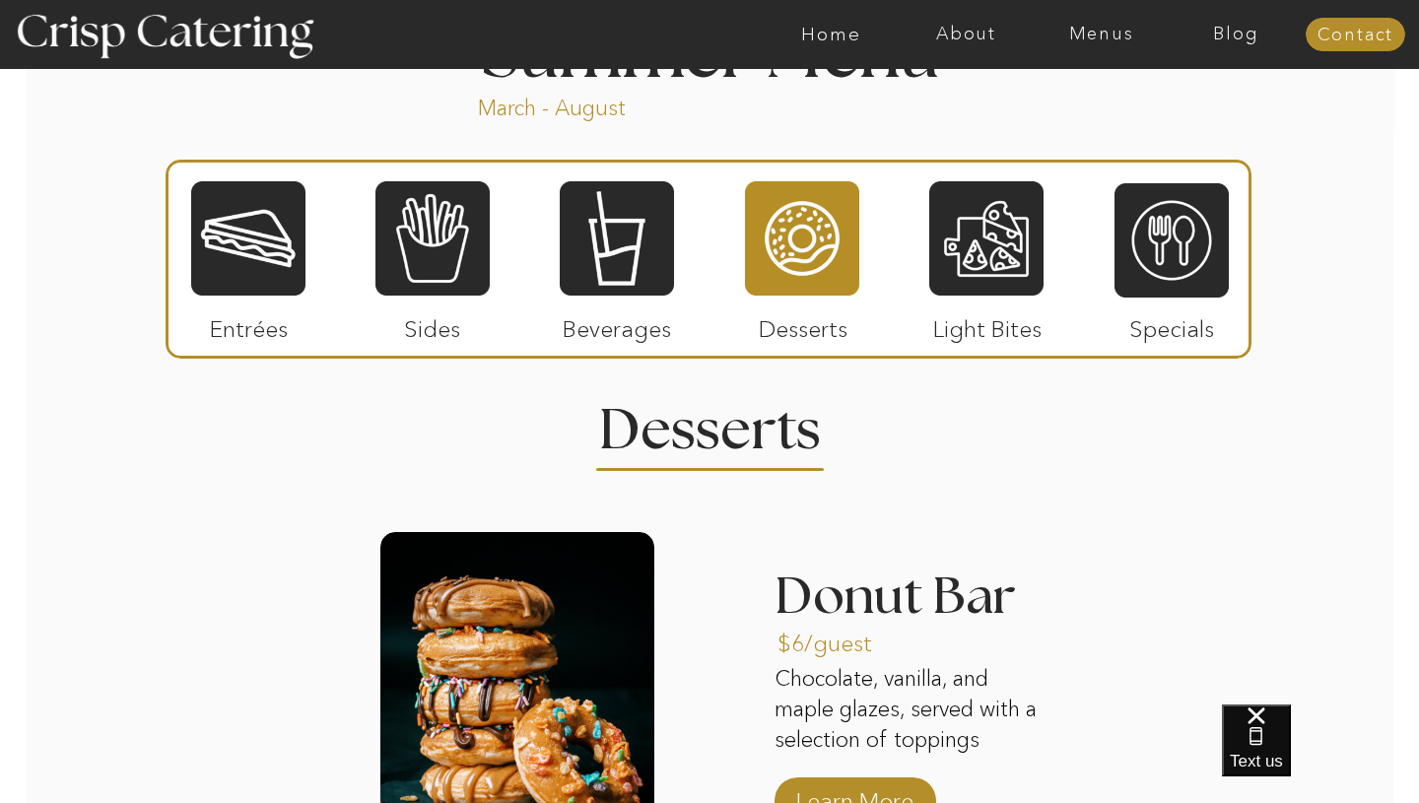
scroll to position [1581, 0]
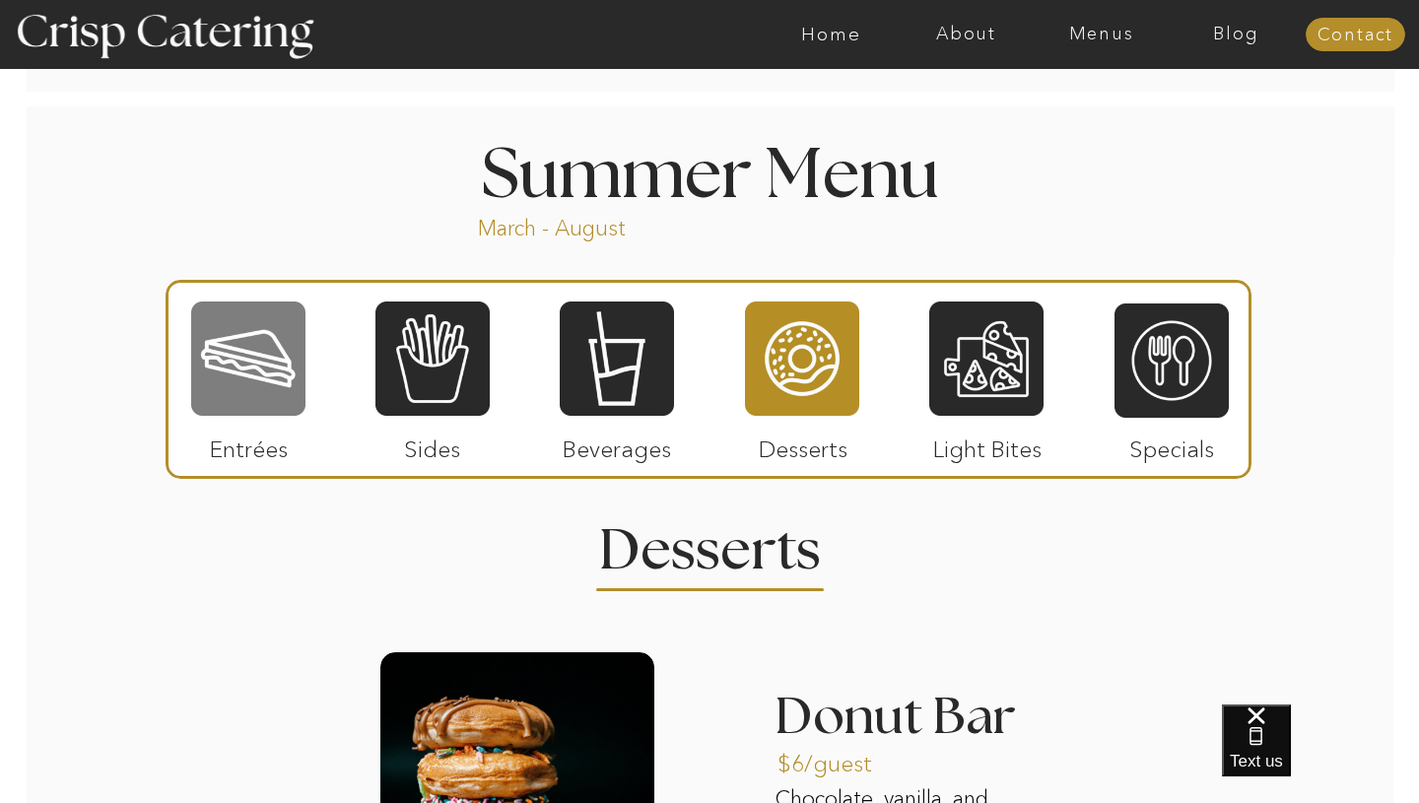
click at [252, 368] on div at bounding box center [248, 359] width 114 height 118
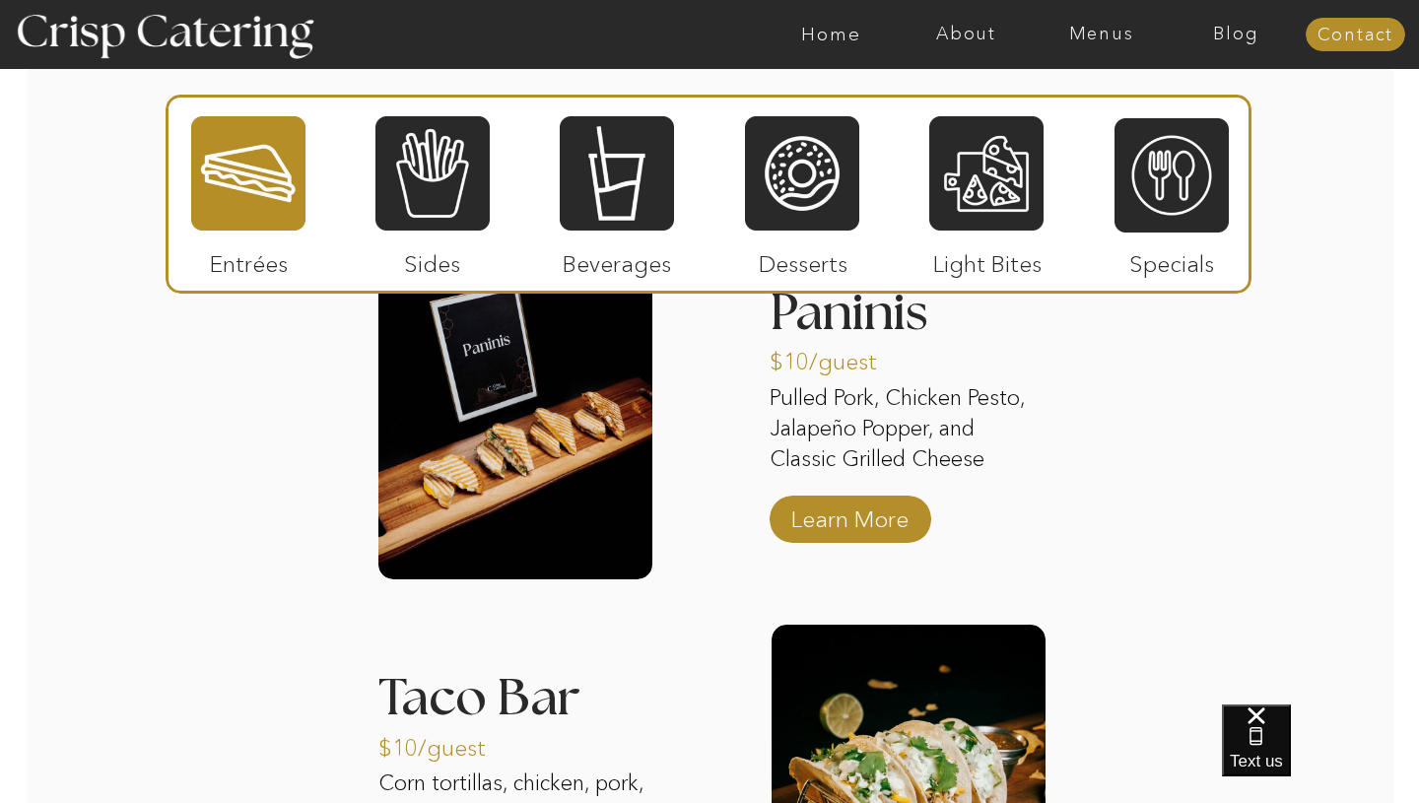
scroll to position [1979, 0]
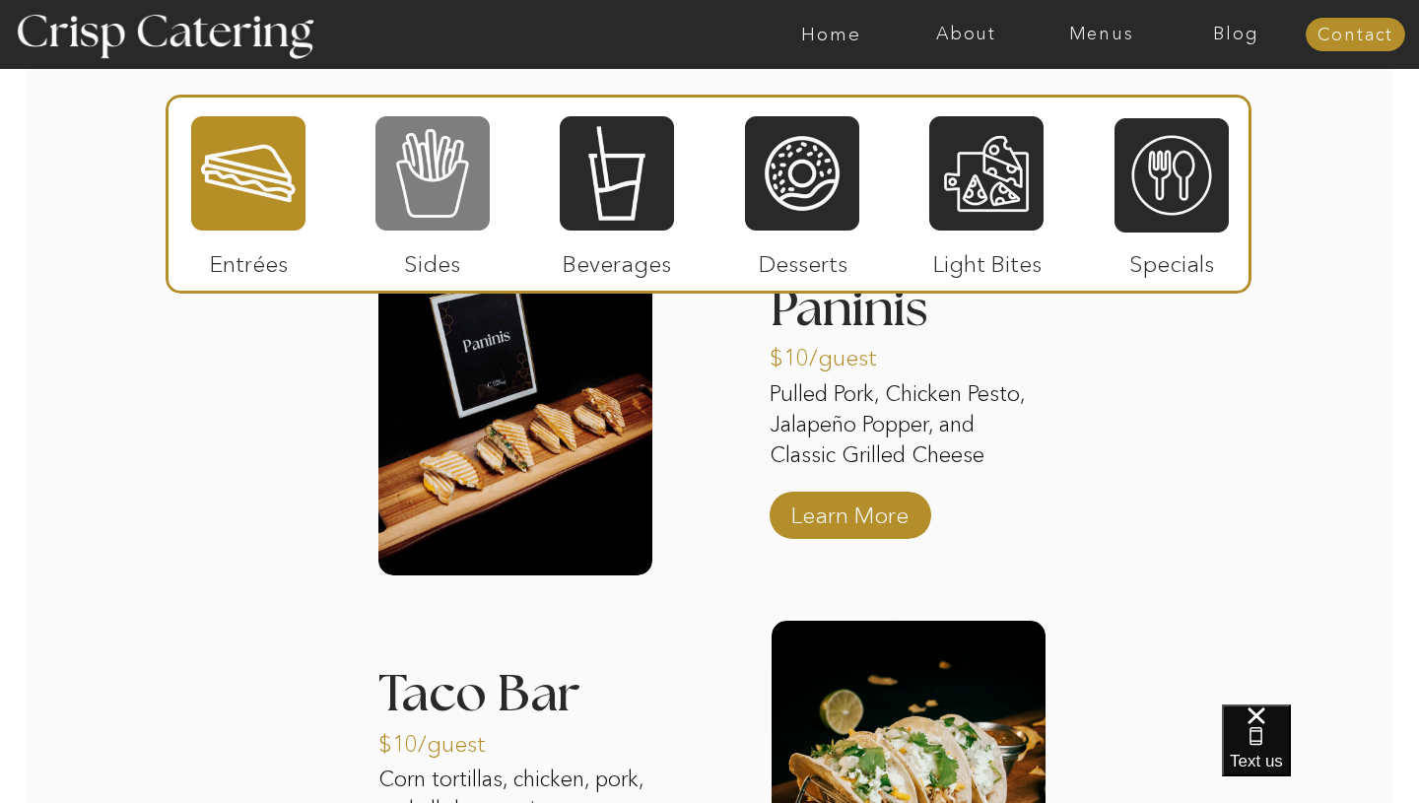
click at [436, 120] on div at bounding box center [433, 173] width 114 height 118
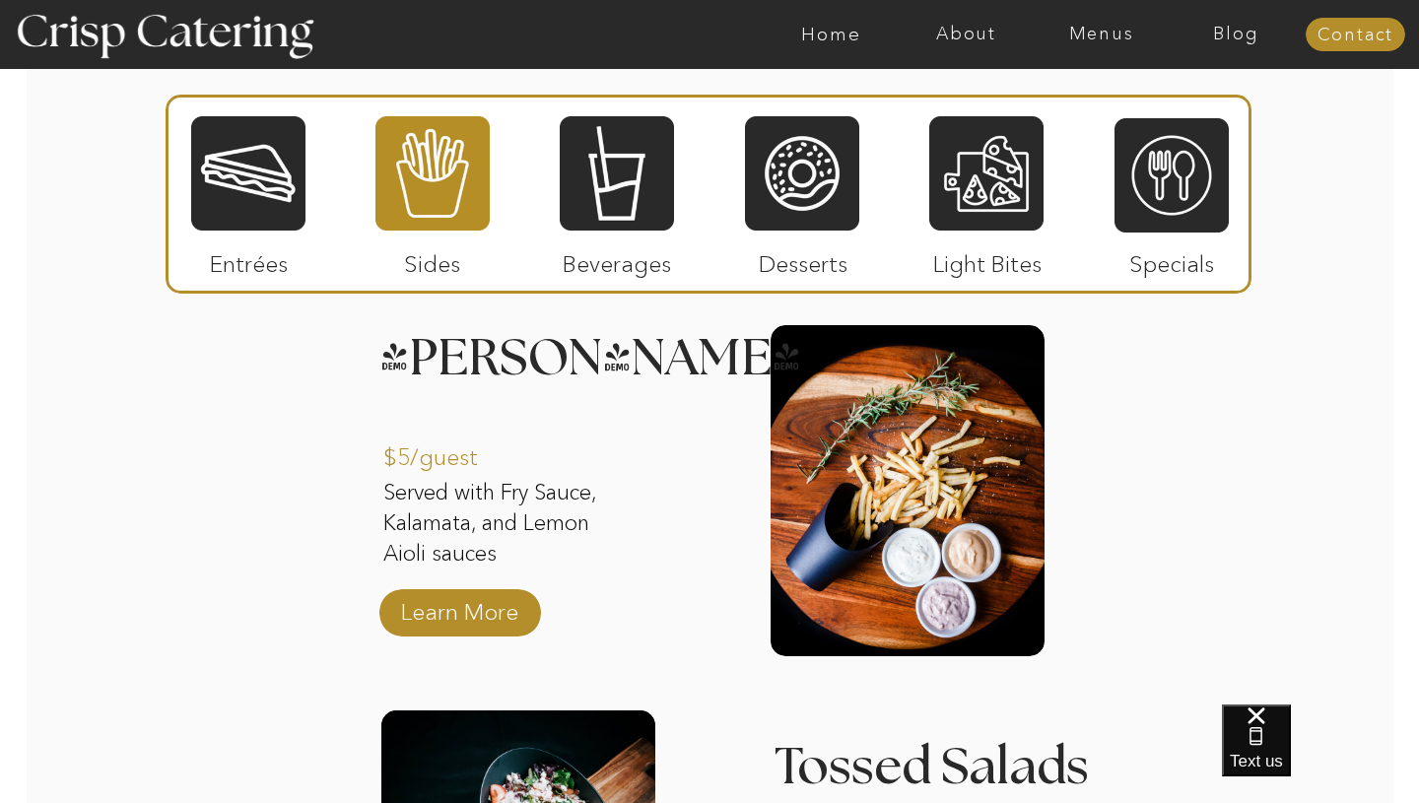
scroll to position [1905, 0]
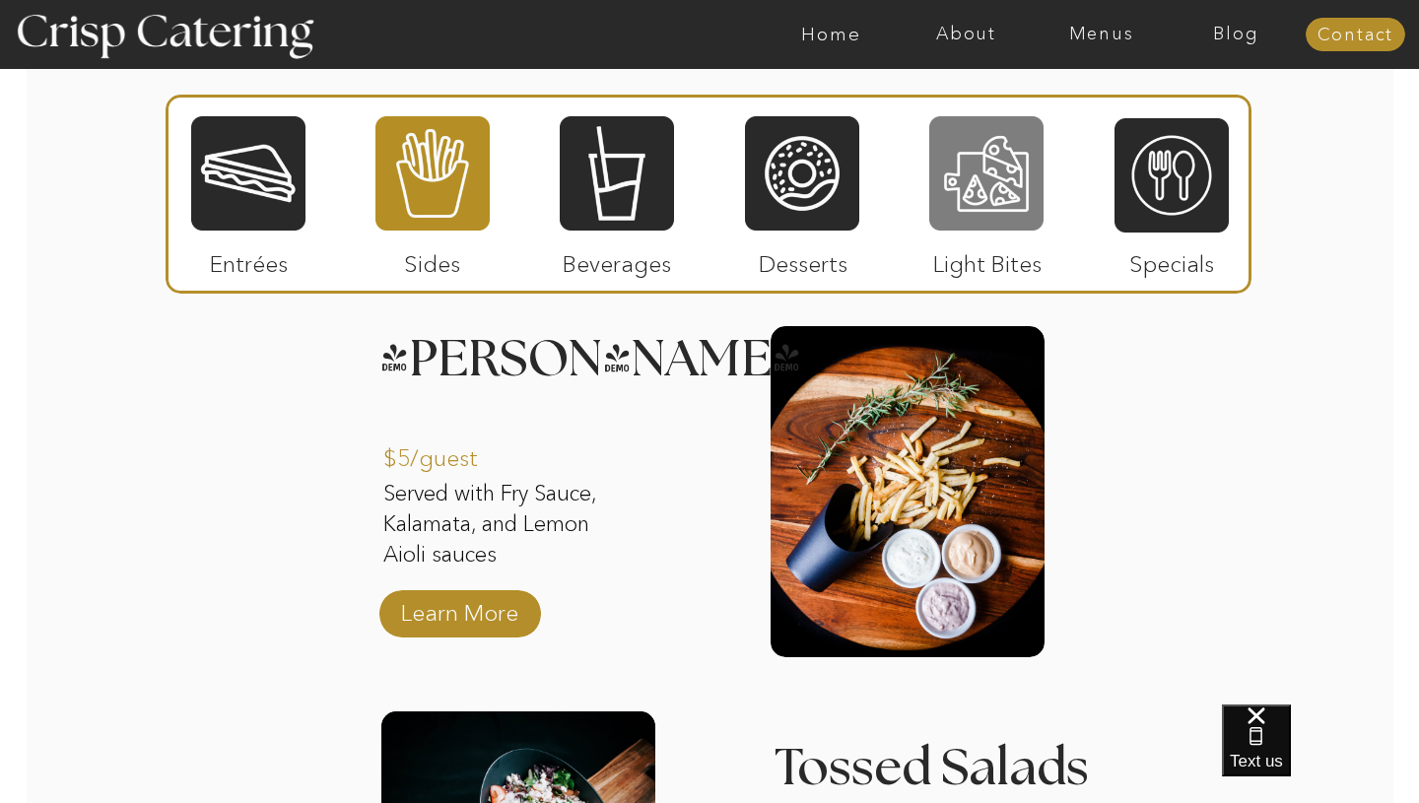
click at [1009, 194] on div at bounding box center [987, 173] width 114 height 118
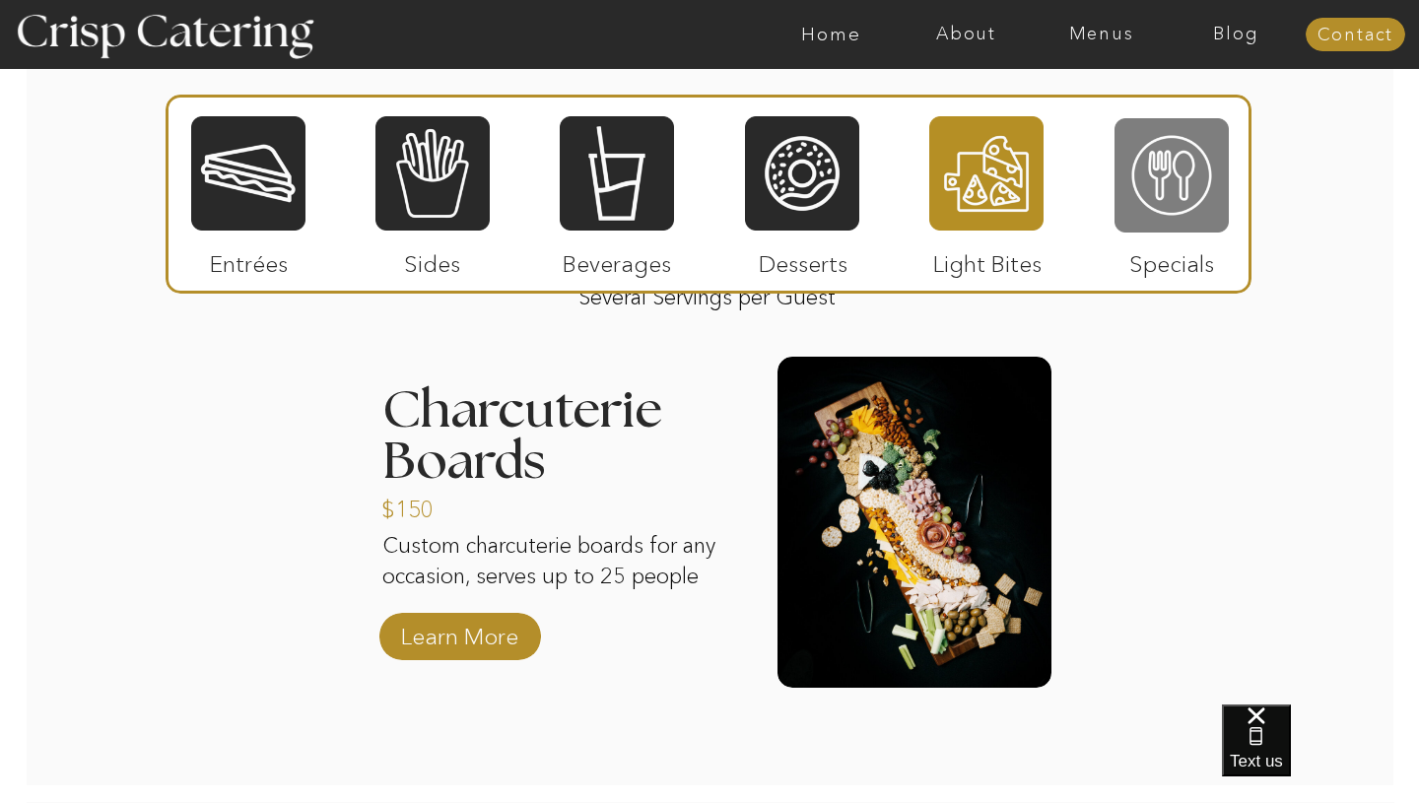
click at [1163, 193] on div at bounding box center [1172, 175] width 114 height 118
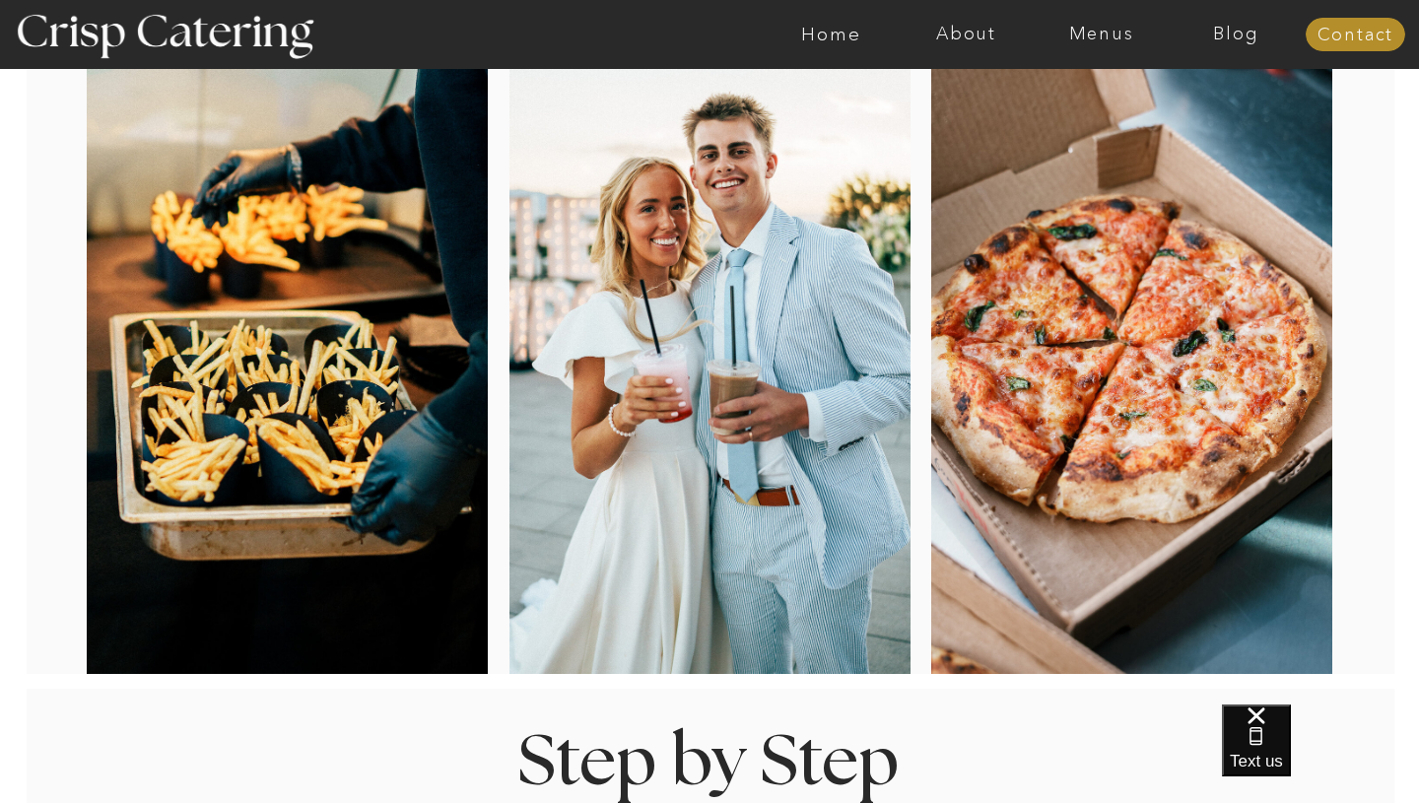
scroll to position [0, 0]
